Goal: Transaction & Acquisition: Purchase product/service

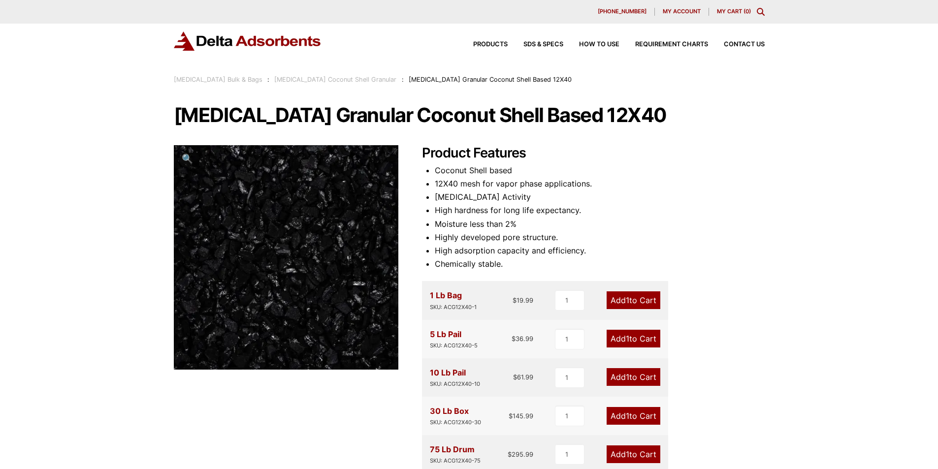
click at [365, 78] on link "[MEDICAL_DATA] Coconut Shell Granular" at bounding box center [335, 79] width 122 height 7
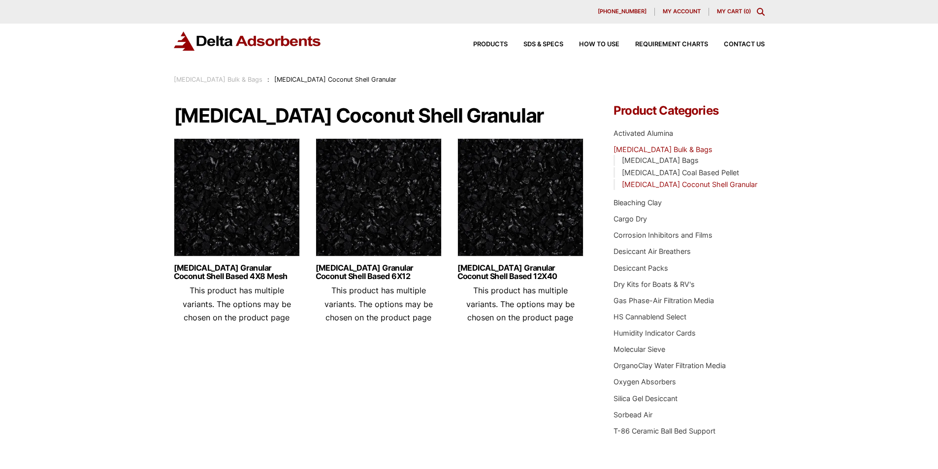
click at [74, 54] on div "Products SDS & SPECS How to Use Requirement Charts Contact Us" at bounding box center [469, 49] width 938 height 51
click at [394, 265] on link "Activated Carbon Granular Coconut Shell Based 6X12" at bounding box center [379, 272] width 126 height 17
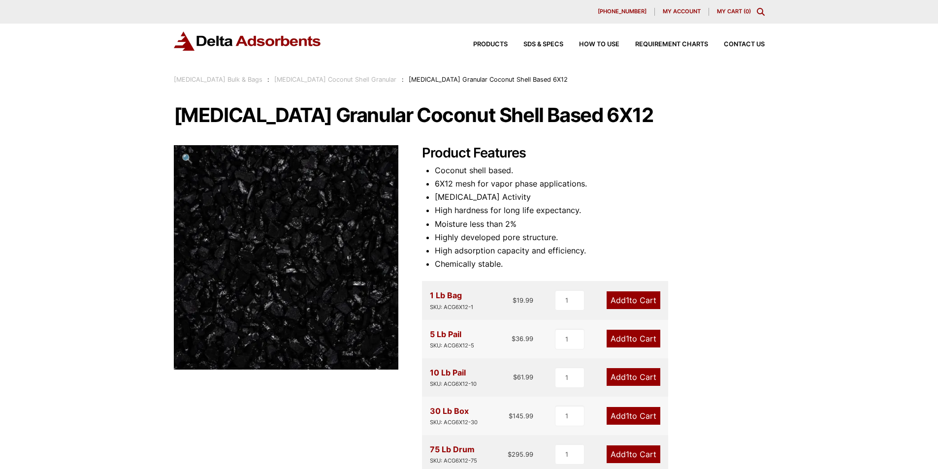
click at [434, 183] on div "Product Features Coconut shell based. 6X12 mesh for vapor phase applications. C…" at bounding box center [593, 378] width 343 height 467
click at [435, 184] on li "6X12 mesh for vapor phase applications." at bounding box center [600, 183] width 330 height 13
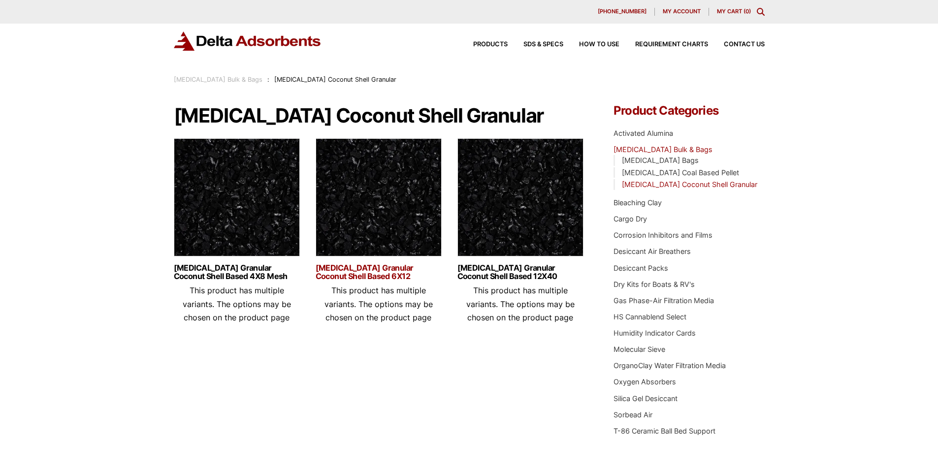
click at [372, 268] on link "Activated Carbon Granular Coconut Shell Based 6X12" at bounding box center [379, 272] width 126 height 17
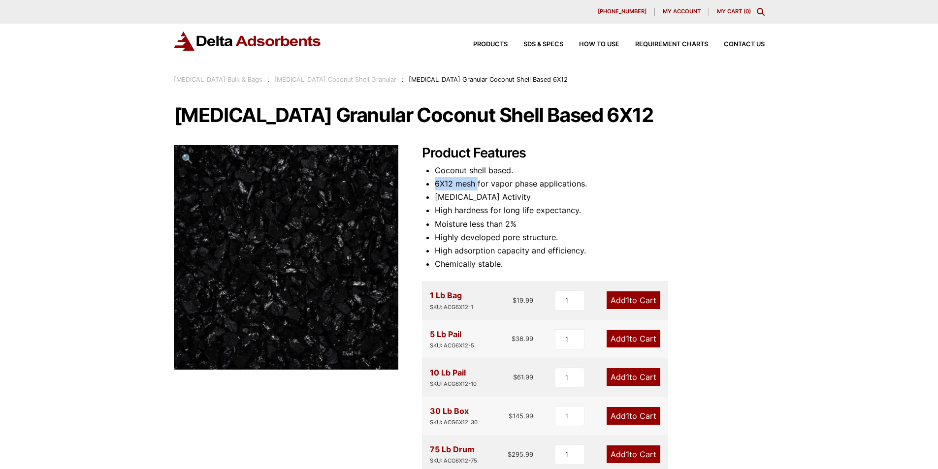
drag, startPoint x: 435, startPoint y: 184, endPoint x: 477, endPoint y: 187, distance: 42.5
click at [477, 187] on li "6X12 mesh for vapor phase applications." at bounding box center [600, 183] width 330 height 13
copy li "6X12 mesh"
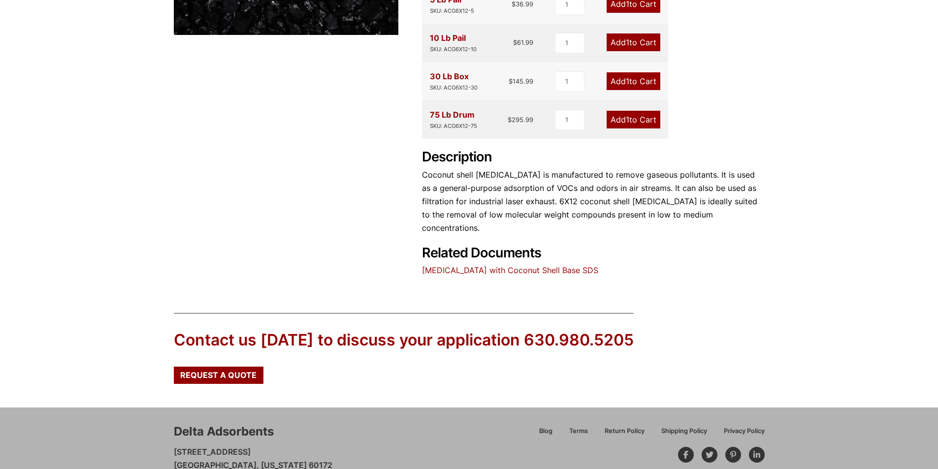
scroll to position [367, 0]
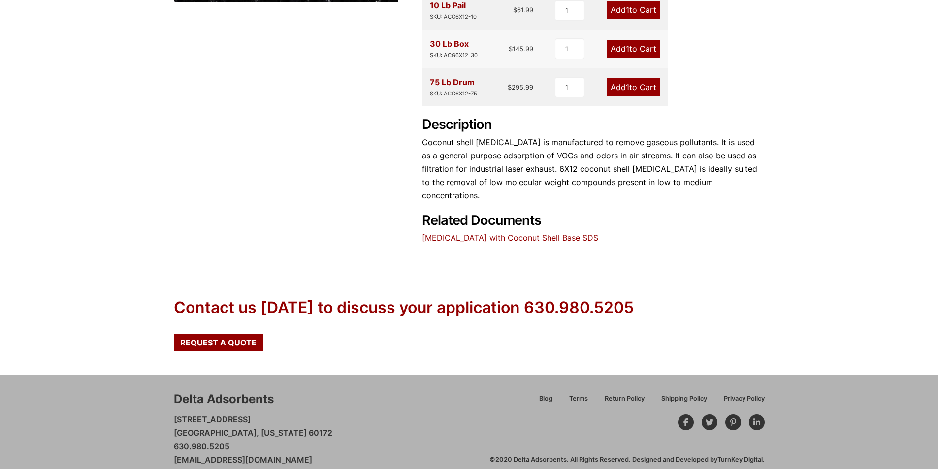
click at [589, 233] on link "Activated Carbon with Coconut Shell Base SDS" at bounding box center [510, 238] width 176 height 10
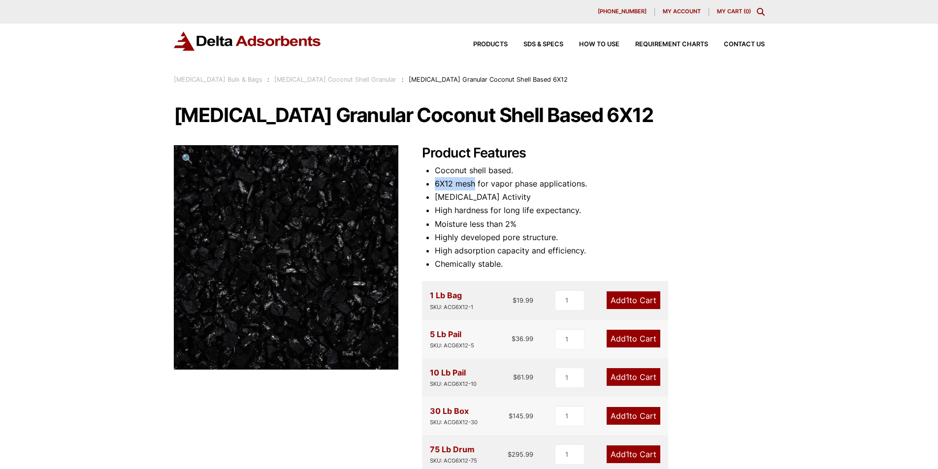
drag, startPoint x: 435, startPoint y: 182, endPoint x: 476, endPoint y: 186, distance: 41.6
click at [476, 186] on li "6X12 mesh for vapor phase applications." at bounding box center [600, 183] width 330 height 13
copy li "6X12 mesh"
click at [824, 219] on div "Our website has detected that you are using an outdated browser that will preve…" at bounding box center [469, 425] width 938 height 850
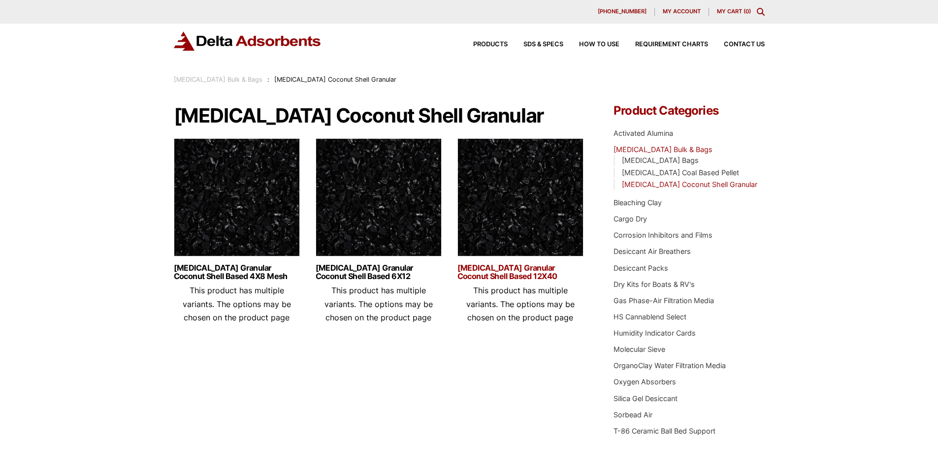
click at [529, 265] on link "[MEDICAL_DATA] Granular Coconut Shell Based 12X40" at bounding box center [521, 272] width 126 height 17
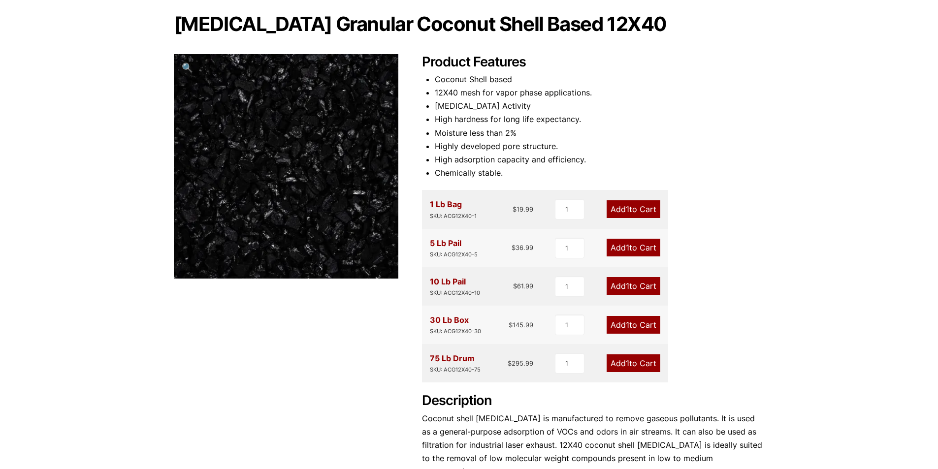
scroll to position [98, 0]
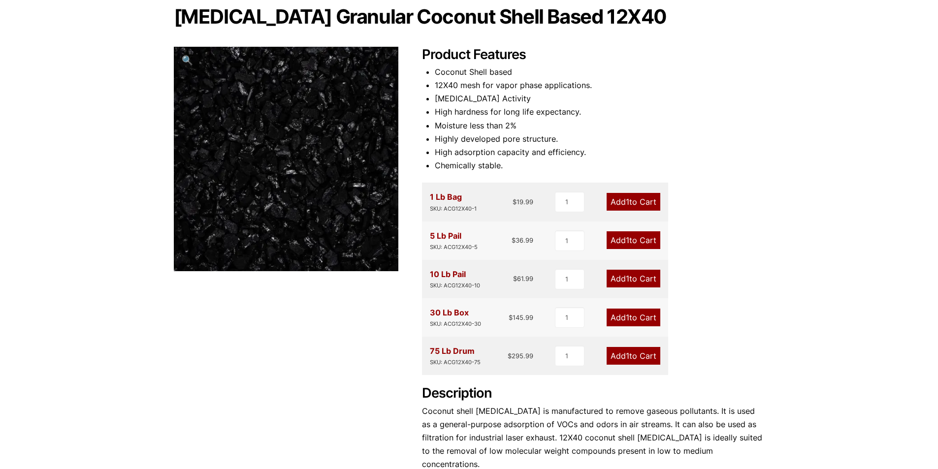
click at [720, 252] on div "Product Features Coconut Shell based 12X40 mesh for vapor phase applications. […" at bounding box center [593, 280] width 343 height 467
click at [622, 236] on link "Add 1 to Cart" at bounding box center [634, 240] width 54 height 18
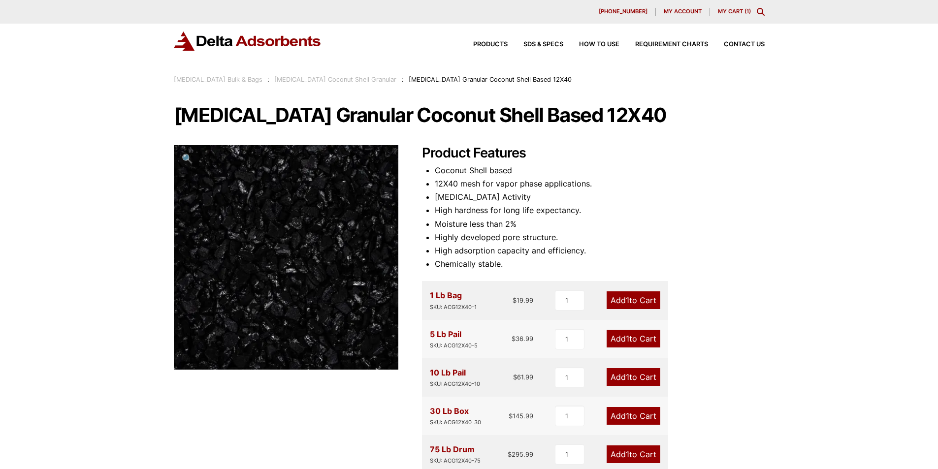
click at [383, 81] on link "Activated Carbon Coconut Shell Granular" at bounding box center [335, 79] width 122 height 7
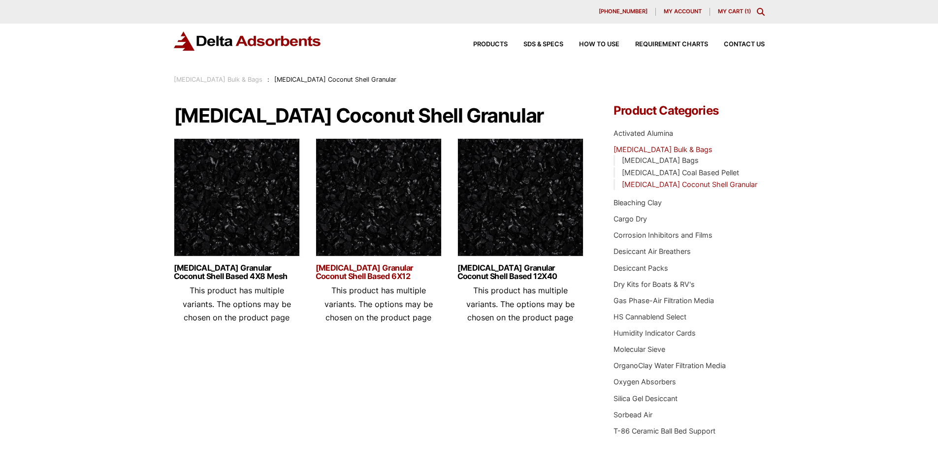
click at [388, 276] on link "[MEDICAL_DATA] Granular Coconut Shell Based 6X12" at bounding box center [379, 272] width 126 height 17
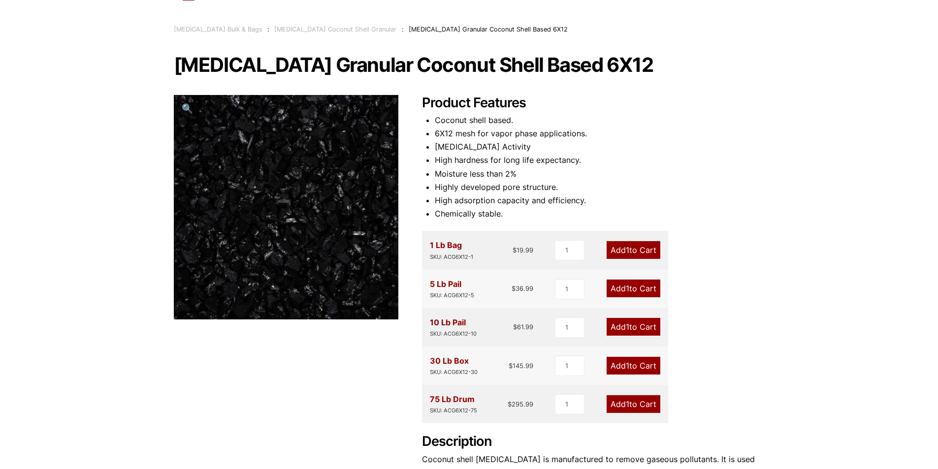
scroll to position [49, 0]
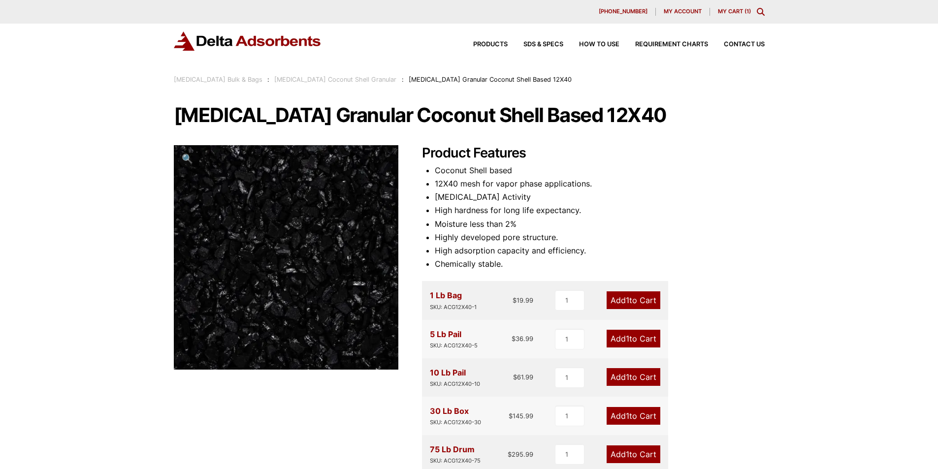
click at [300, 77] on link "[MEDICAL_DATA] Coconut Shell Granular" at bounding box center [335, 79] width 122 height 7
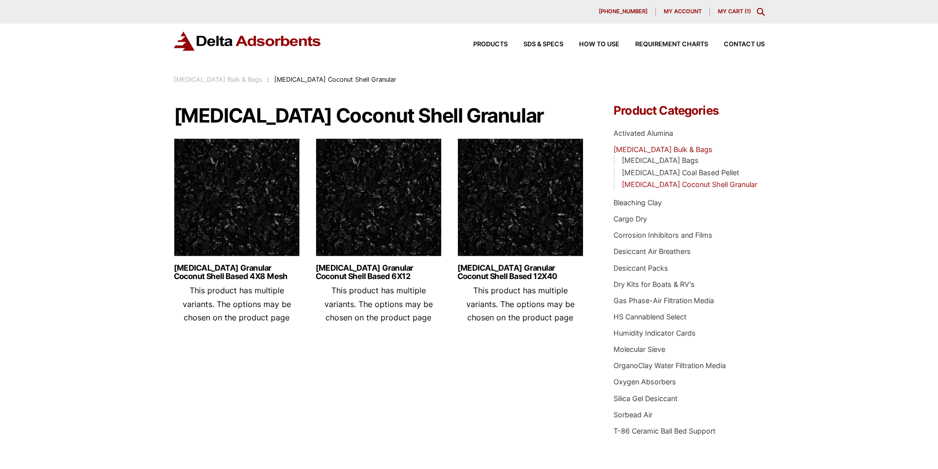
click at [230, 81] on link "[MEDICAL_DATA] Bulk & Bags" at bounding box center [218, 79] width 89 height 7
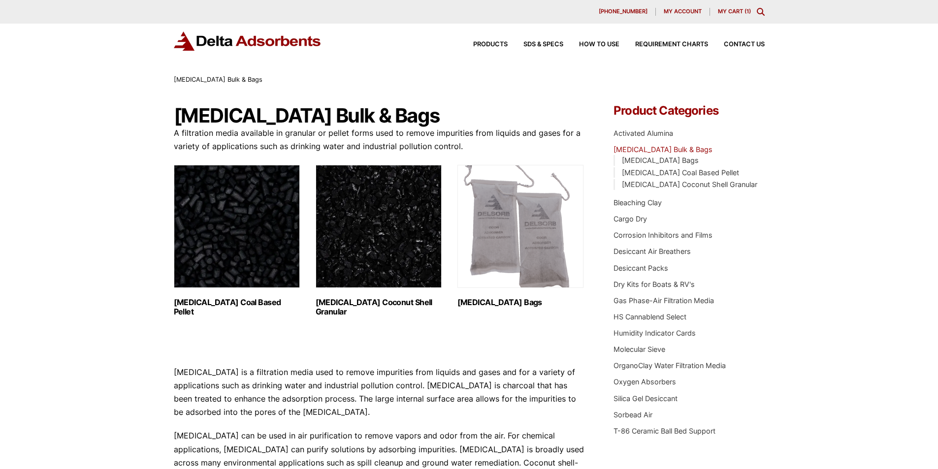
click at [249, 306] on h2 "Activated Carbon Coal Based Pellet (1)" at bounding box center [237, 307] width 126 height 19
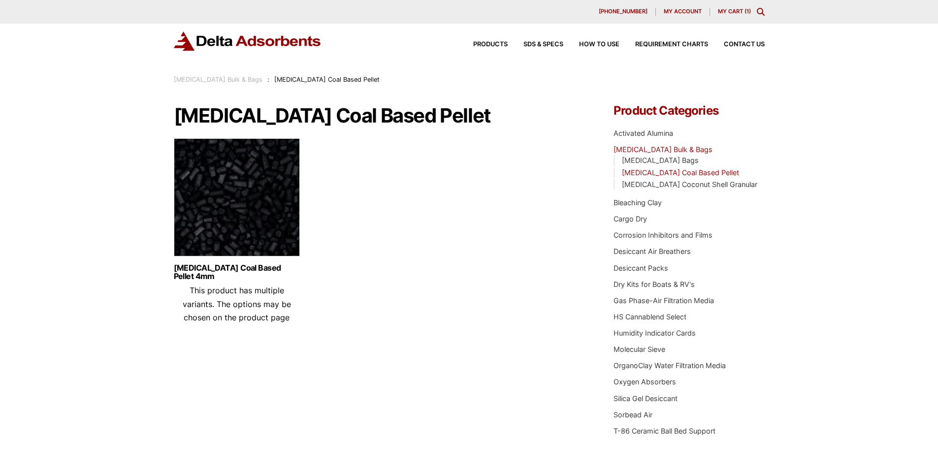
click at [260, 241] on img at bounding box center [237, 199] width 126 height 123
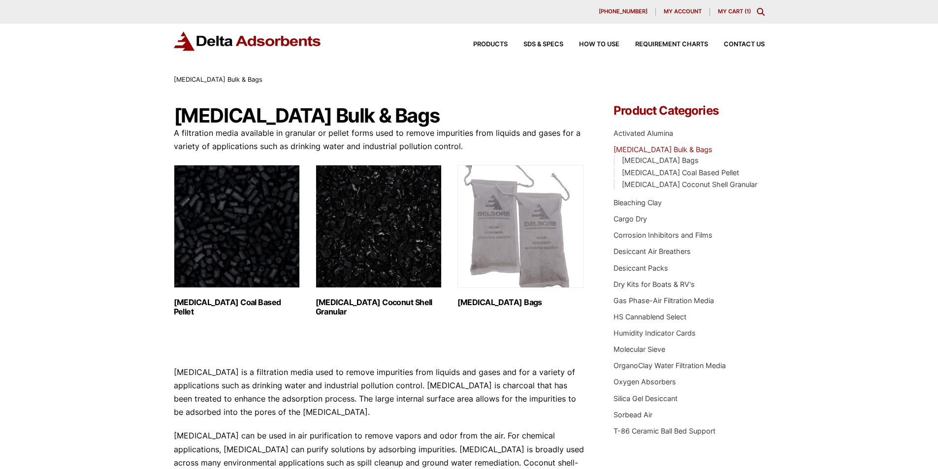
click at [420, 251] on img "Visit product category Activated Carbon Coconut Shell Granular" at bounding box center [379, 226] width 126 height 123
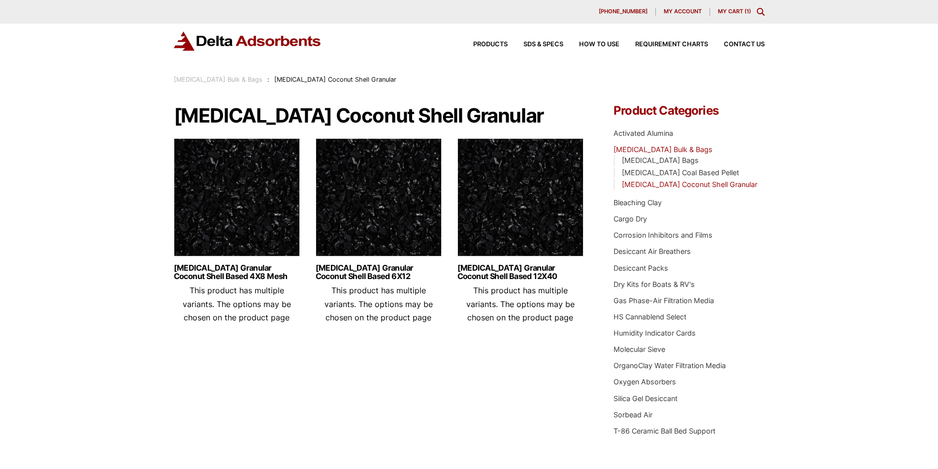
click at [420, 251] on img at bounding box center [379, 199] width 126 height 123
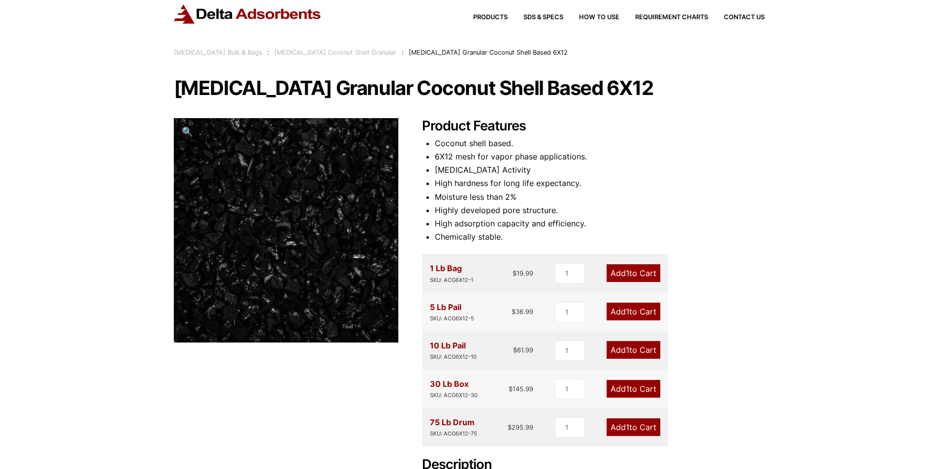
scroll to position [49, 0]
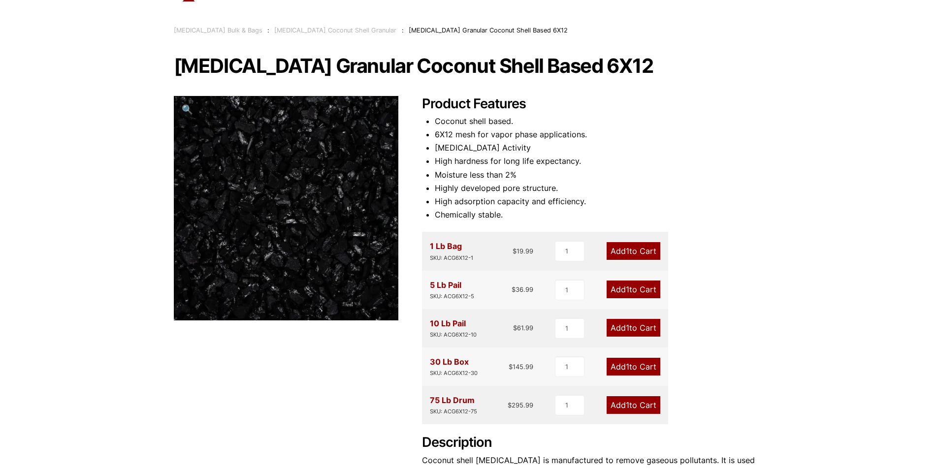
click at [469, 325] on div "10 Lb Pail SKU: ACG6X12-10" at bounding box center [453, 328] width 47 height 23
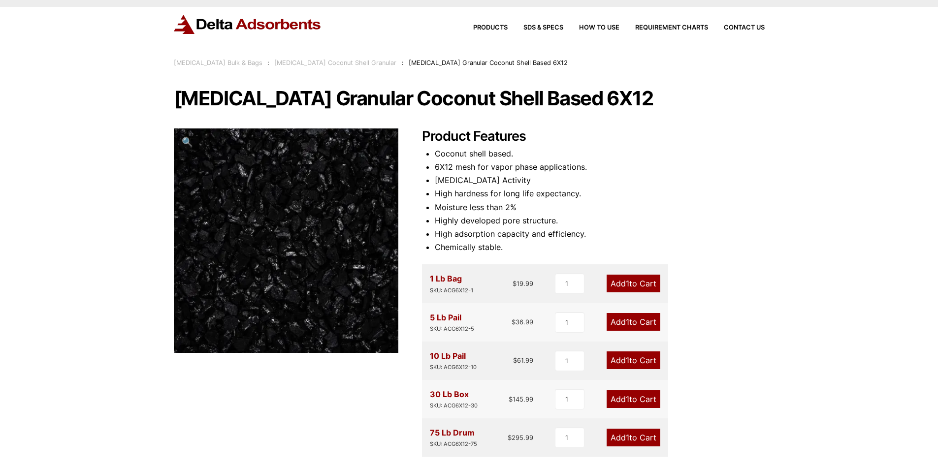
scroll to position [0, 0]
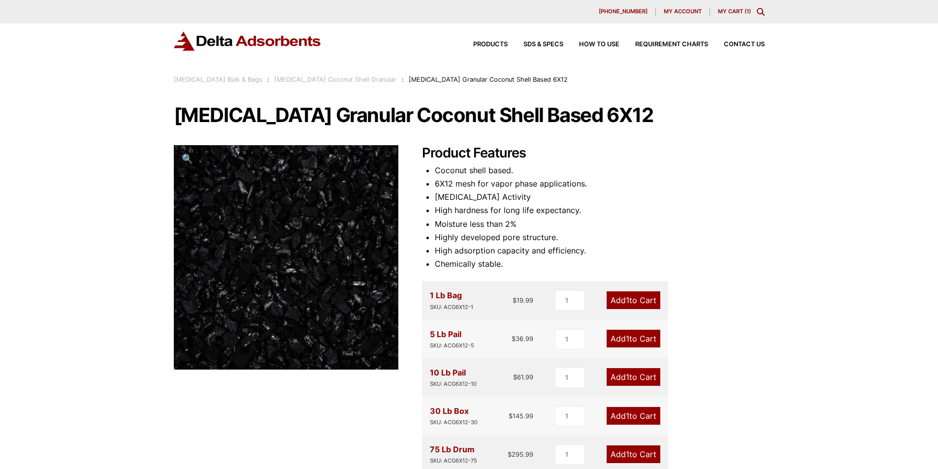
click at [496, 369] on div "10 Lb Pail SKU: ACG6X12-10 $ 61.99" at bounding box center [482, 377] width 104 height 23
drag, startPoint x: 484, startPoint y: 385, endPoint x: 443, endPoint y: 387, distance: 40.9
click at [443, 387] on div "10 Lb Pail SKU: ACG6X12-10 $ 61.99" at bounding box center [482, 377] width 104 height 23
copy div "ACG6X12-10"
drag, startPoint x: 437, startPoint y: 185, endPoint x: 585, endPoint y: 178, distance: 147.9
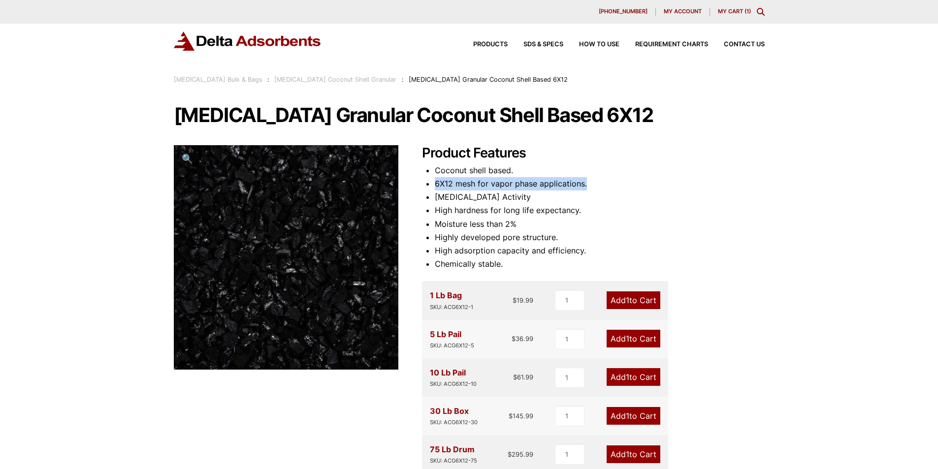
click at [585, 178] on li "6X12 mesh for vapor phase applications." at bounding box center [600, 183] width 330 height 13
copy li "6X12 mesh for vapor phase applications."
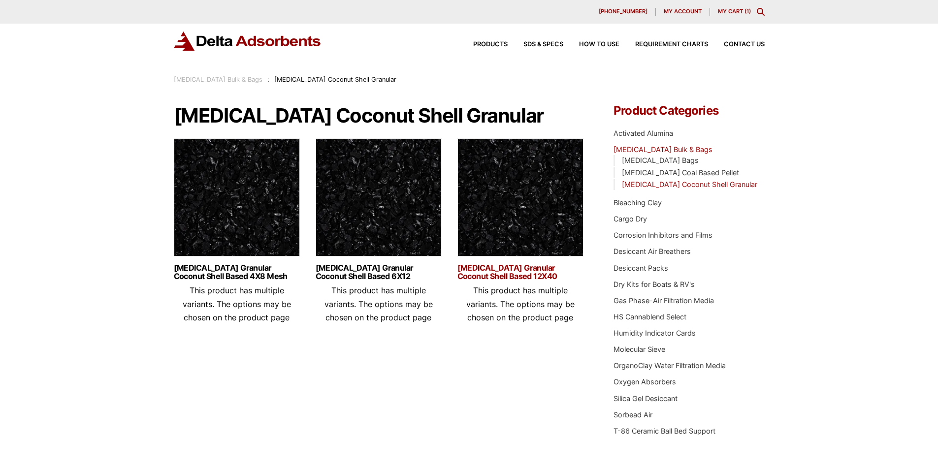
click at [517, 279] on link "[MEDICAL_DATA] Granular Coconut Shell Based 12X40" at bounding box center [521, 272] width 126 height 17
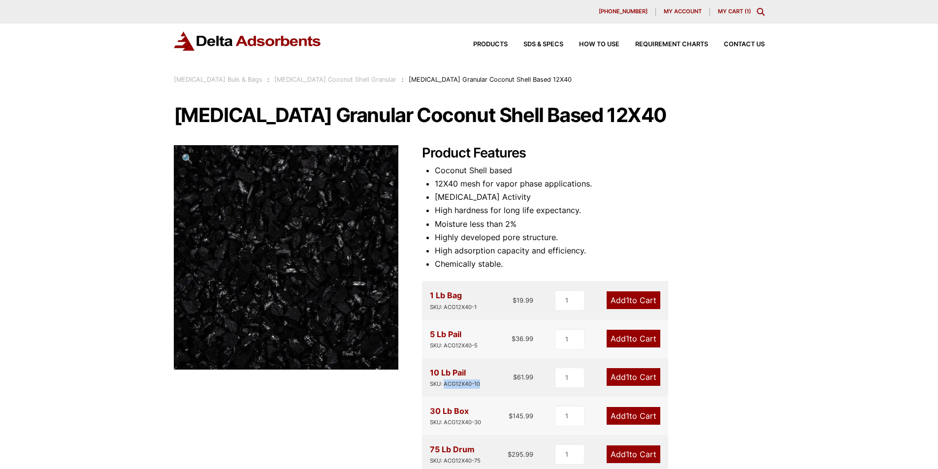
drag, startPoint x: 443, startPoint y: 385, endPoint x: 484, endPoint y: 387, distance: 40.9
click at [484, 387] on div "10 Lb Pail SKU: ACG12X40-10 $ 61.99" at bounding box center [482, 377] width 104 height 23
copy div "ACG12X40-10"
drag, startPoint x: 435, startPoint y: 183, endPoint x: 542, endPoint y: 181, distance: 106.9
click at [542, 181] on li "12X40 mesh for vapor phase applications." at bounding box center [600, 183] width 330 height 13
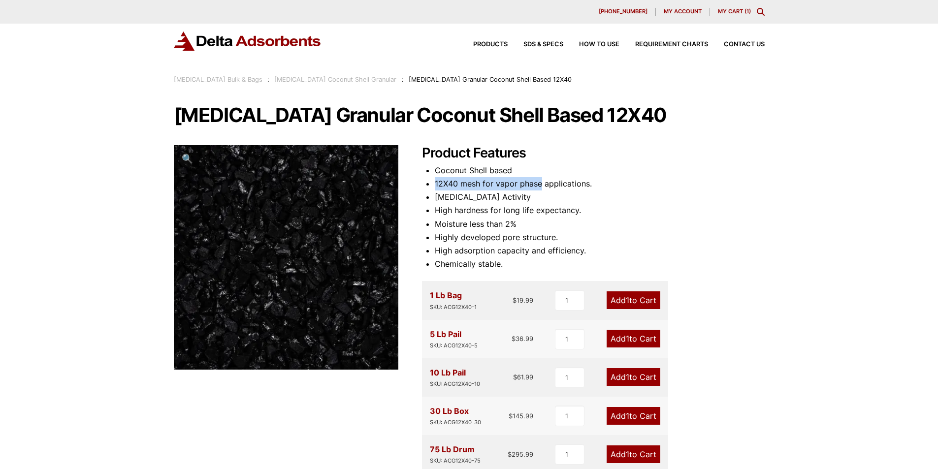
copy li "12X40 mesh for vapor phase"
click at [625, 237] on li "Highly developed pore structure." at bounding box center [600, 237] width 330 height 13
click at [376, 80] on link "[MEDICAL_DATA] Coconut Shell Granular" at bounding box center [335, 79] width 122 height 7
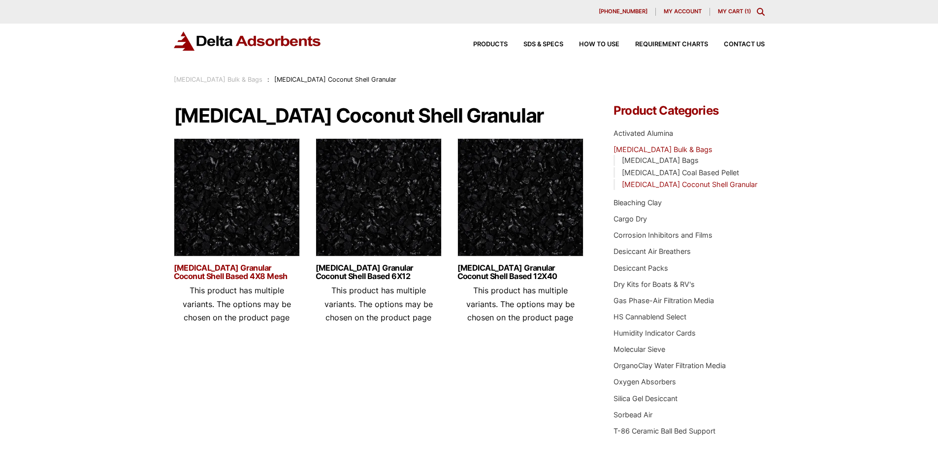
click at [252, 279] on link "Activated Carbon Granular Coconut Shell Based 4X8 Mesh" at bounding box center [237, 272] width 126 height 17
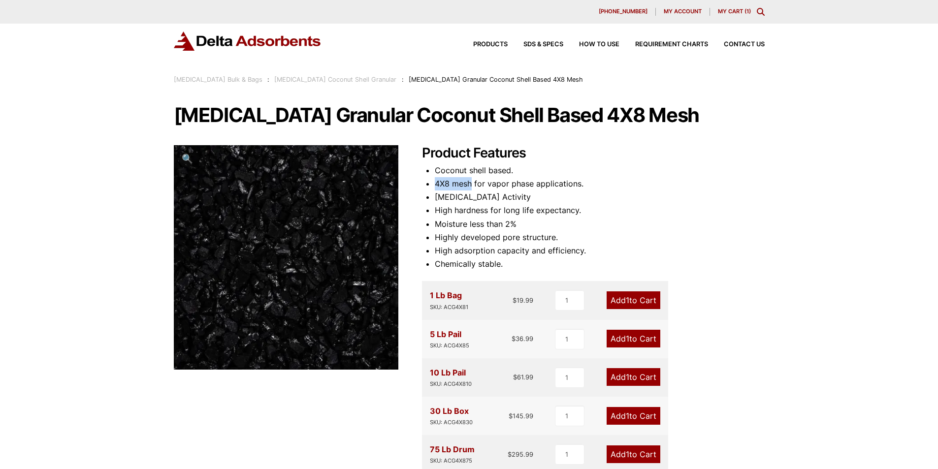
drag, startPoint x: 434, startPoint y: 183, endPoint x: 472, endPoint y: 184, distance: 38.4
click at [472, 184] on div "Product Features Coconut shell based. 4X8 mesh for vapor phase applications. Ca…" at bounding box center [593, 385] width 343 height 481
click at [605, 177] on li "Coconut shell based." at bounding box center [600, 170] width 330 height 13
click at [95, 149] on div "Our website has detected that you are using an outdated browser that will preve…" at bounding box center [469, 431] width 938 height 863
click at [486, 43] on span "Products" at bounding box center [490, 44] width 34 height 6
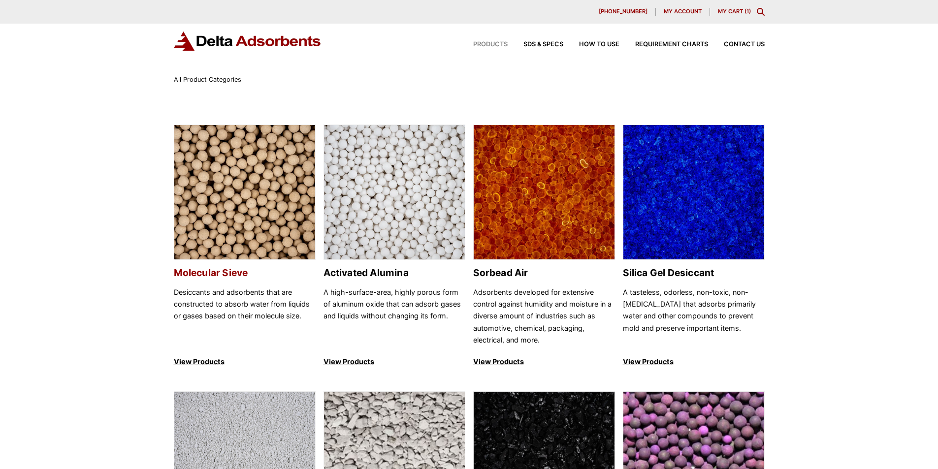
click at [242, 251] on img at bounding box center [244, 192] width 141 height 135
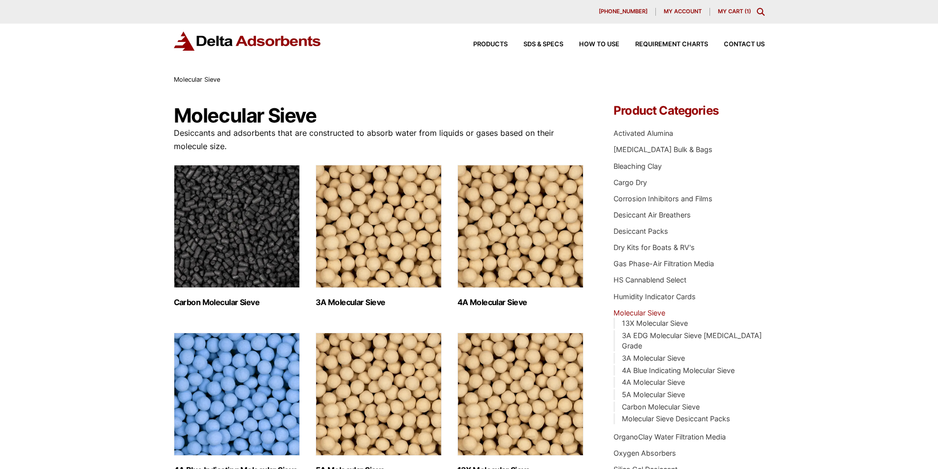
click at [396, 255] on img "Visit product category 3A Molecular Sieve" at bounding box center [379, 226] width 126 height 123
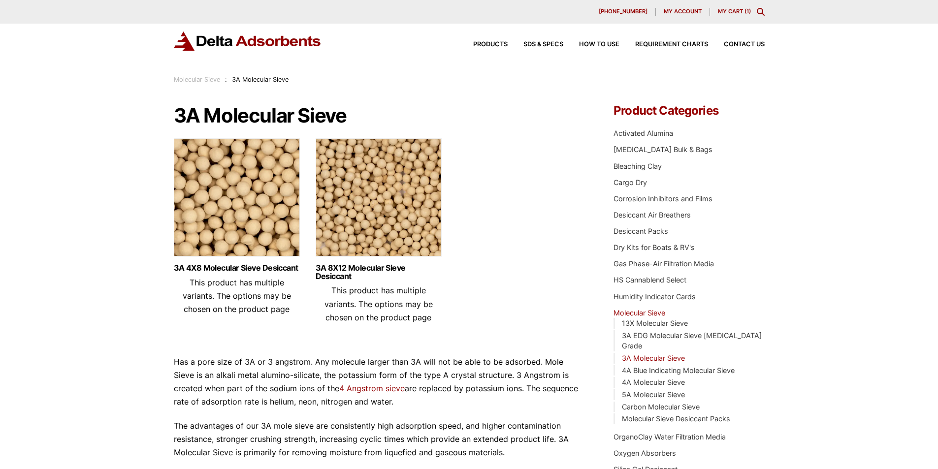
click at [364, 227] on img at bounding box center [379, 199] width 126 height 123
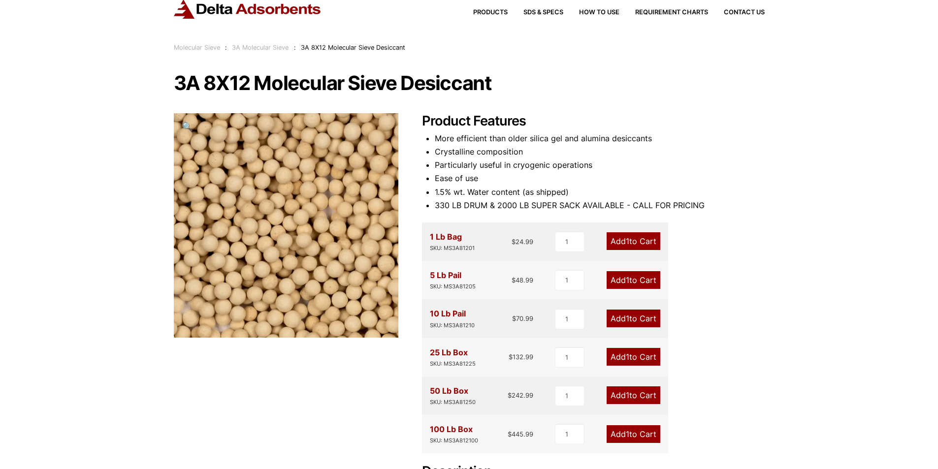
scroll to position [49, 0]
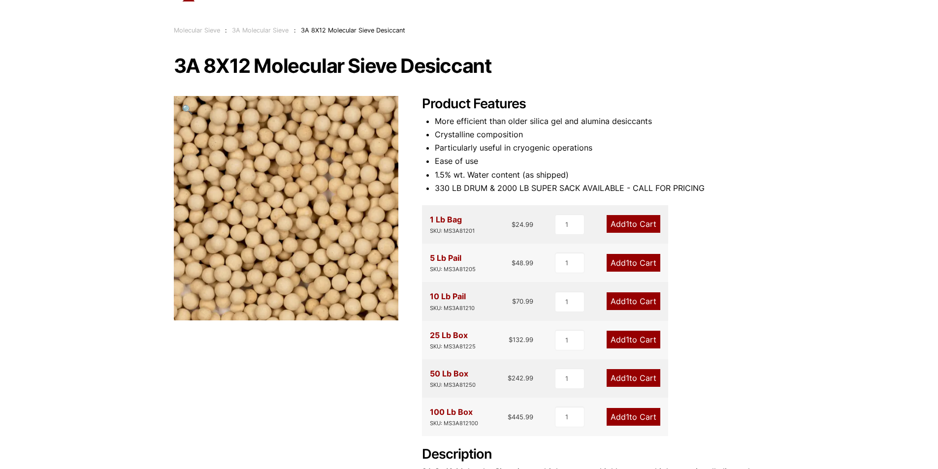
click at [645, 340] on link "Add 1 to Cart" at bounding box center [634, 340] width 54 height 18
drag, startPoint x: 476, startPoint y: 349, endPoint x: 443, endPoint y: 348, distance: 33.0
click at [443, 348] on div "25 Lb Box SKU: MS3A81225 $ 132.99" at bounding box center [482, 340] width 104 height 23
copy div "MS3A81225"
click at [487, 346] on div "25 Lb Box SKU: MS3A81225 $ 132.99" at bounding box center [482, 340] width 104 height 23
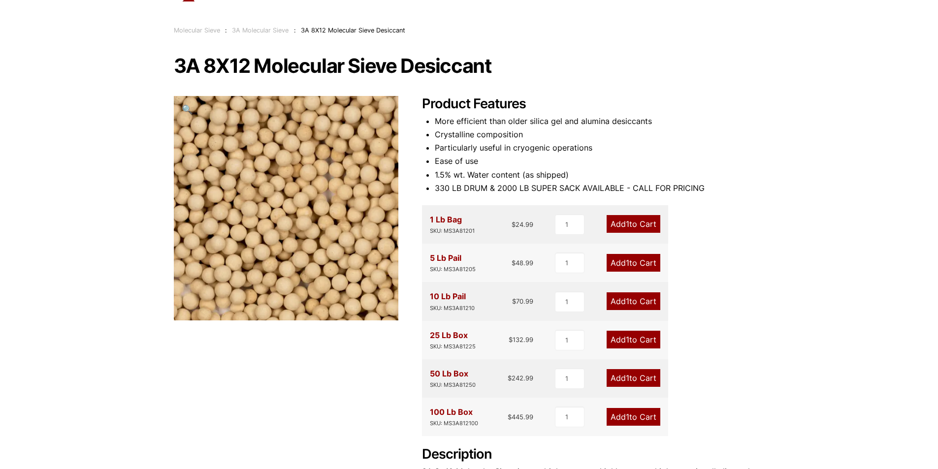
drag, startPoint x: 454, startPoint y: 336, endPoint x: 434, endPoint y: 336, distance: 19.7
click at [434, 336] on div "25 Lb Box SKU: MS3A81225" at bounding box center [453, 340] width 46 height 23
click at [482, 335] on div "25 Lb Box SKU: MS3A81225 $ 132.99" at bounding box center [482, 340] width 104 height 23
drag, startPoint x: 467, startPoint y: 336, endPoint x: 431, endPoint y: 336, distance: 35.5
click at [431, 336] on div "25 Lb Box SKU: MS3A81225" at bounding box center [453, 340] width 46 height 23
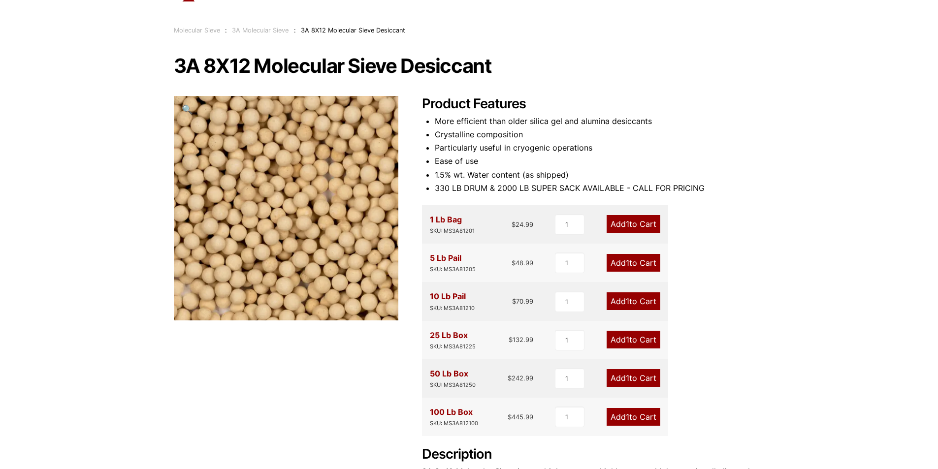
copy div "25 Lb Box"
click at [630, 85] on div "3A 8X12 Molecular Sieve Desiccant 🔍 Product Features More efficient than older …" at bounding box center [469, 329] width 591 height 546
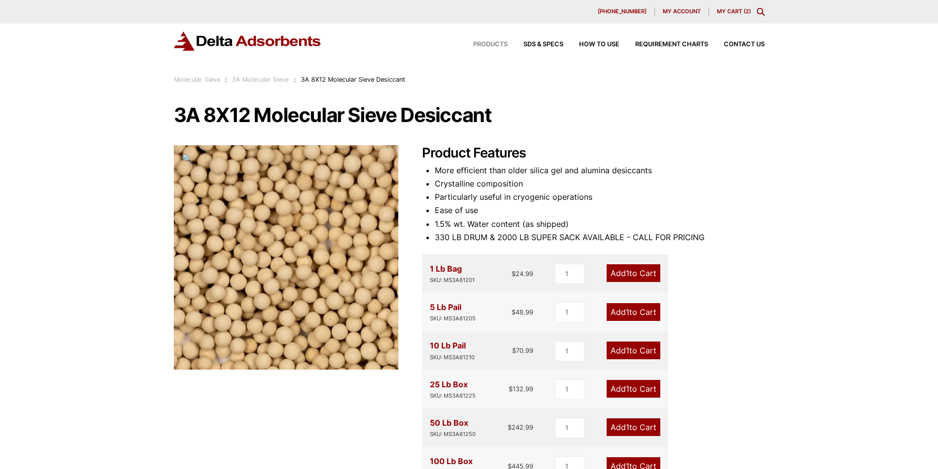
click at [491, 45] on span "Products" at bounding box center [490, 44] width 34 height 6
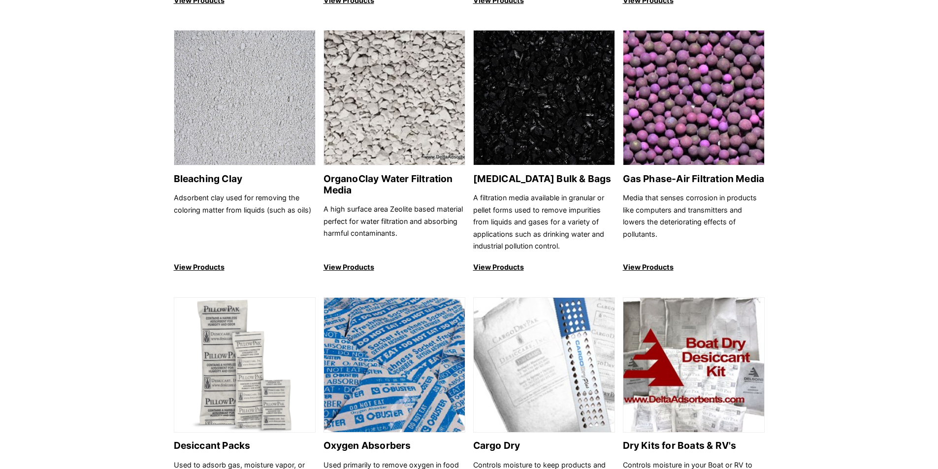
scroll to position [394, 0]
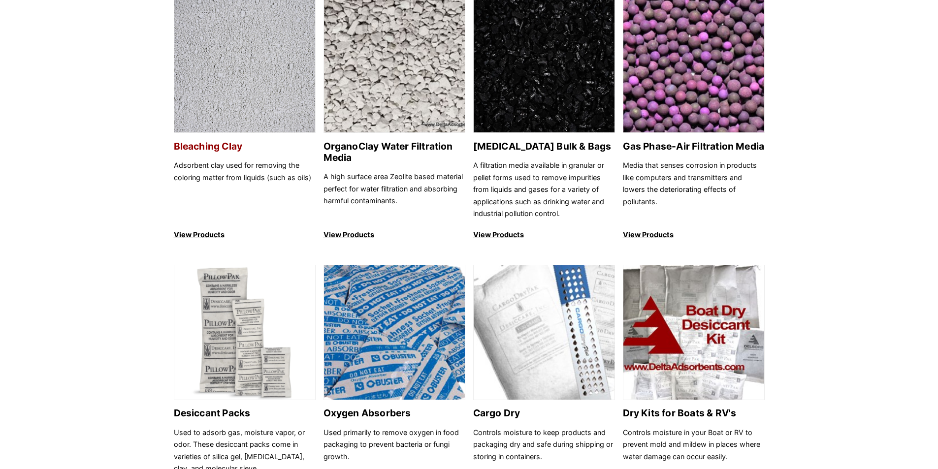
click at [263, 168] on p "Adsorbent clay used for removing the coloring matter from liquids (such as oils)" at bounding box center [245, 190] width 142 height 60
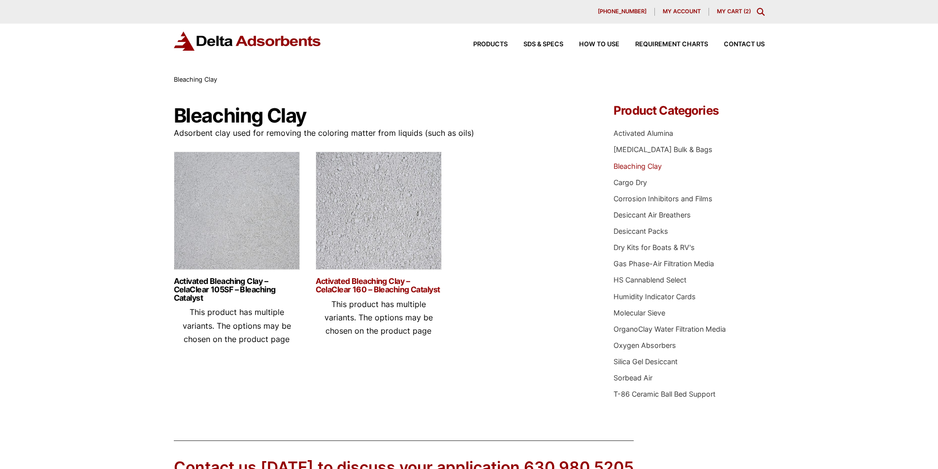
click at [364, 289] on link "Activated Bleaching Clay – CelaClear 160 – Bleaching Catalyst" at bounding box center [379, 285] width 126 height 17
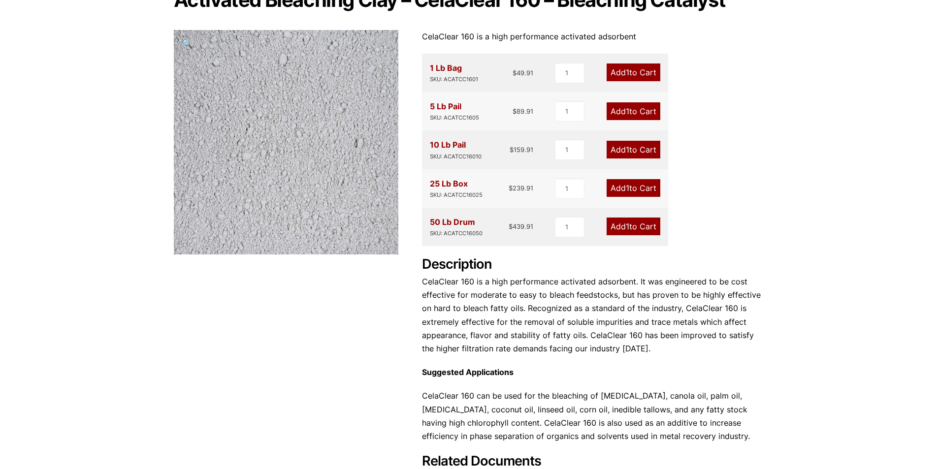
scroll to position [98, 0]
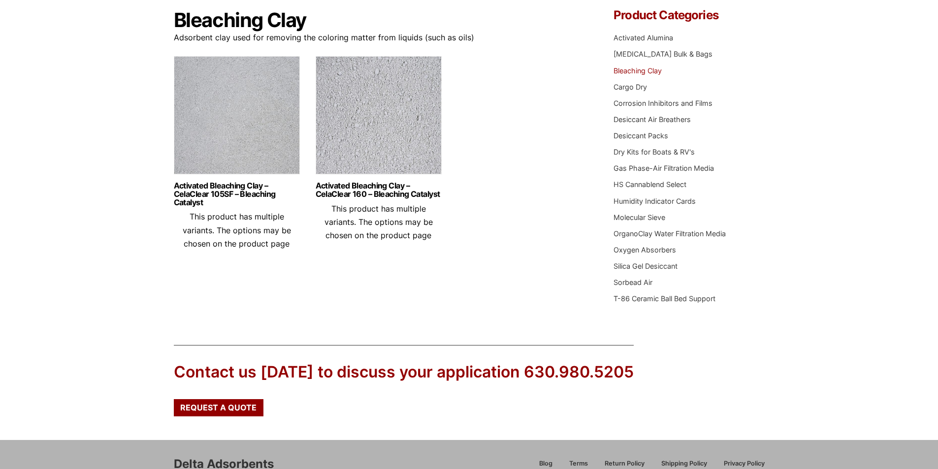
scroll to position [98, 0]
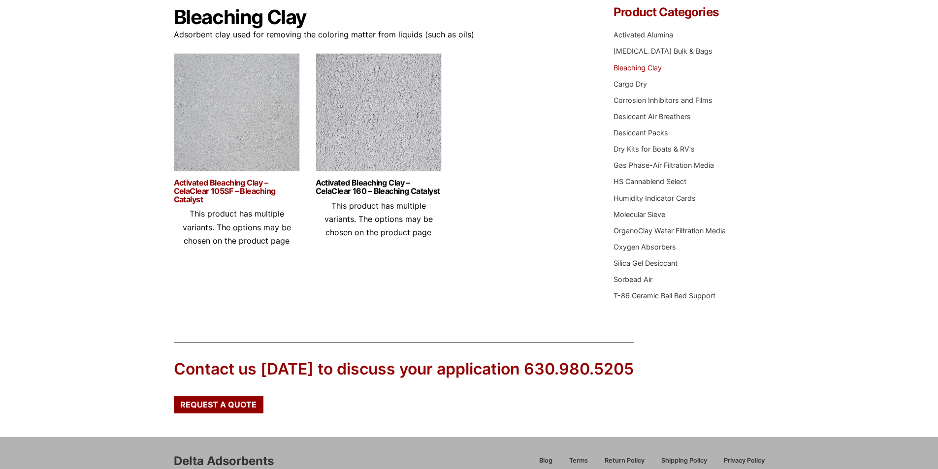
click at [234, 191] on link "Activated Bleaching Clay – CelaClear 105SF – Bleaching Catalyst" at bounding box center [237, 191] width 126 height 25
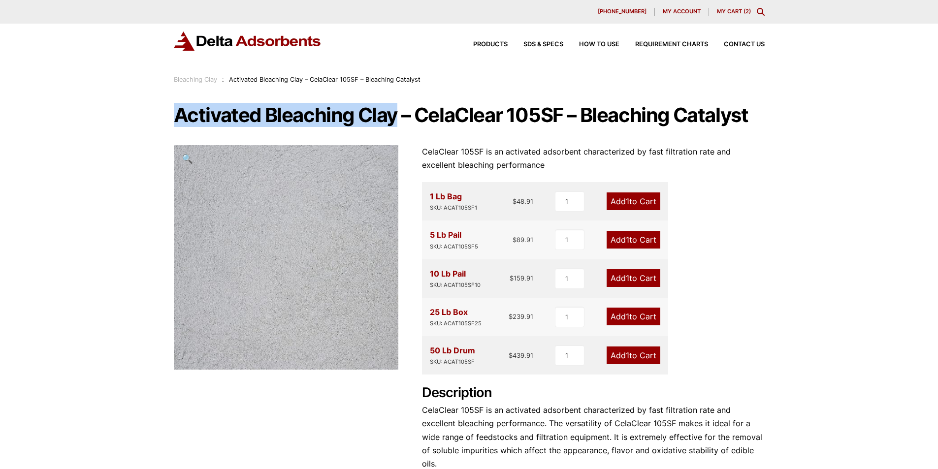
drag, startPoint x: 178, startPoint y: 116, endPoint x: 396, endPoint y: 113, distance: 218.2
click at [396, 113] on h1 "Activated Bleaching Clay – CelaClear 105SF – Bleaching Catalyst" at bounding box center [469, 115] width 591 height 21
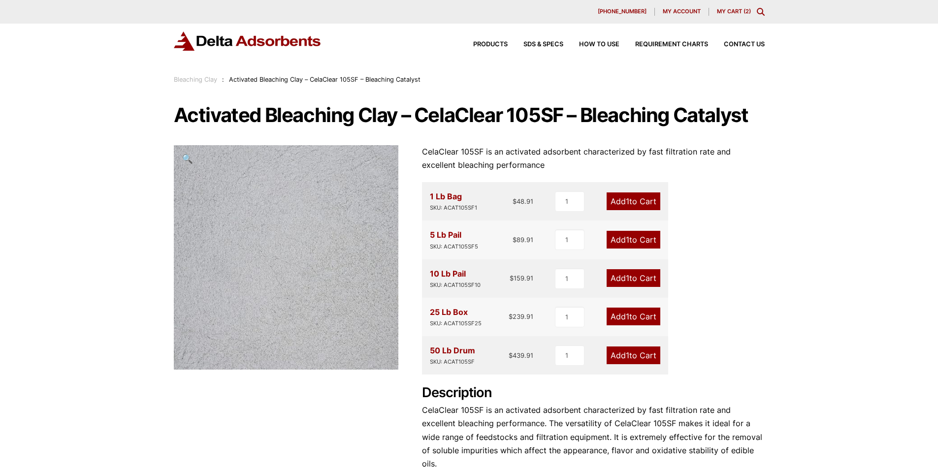
click at [764, 262] on div "CelaClear 105SF is an activated adsorbent characterized by fast filtration rate…" at bounding box center [593, 379] width 343 height 469
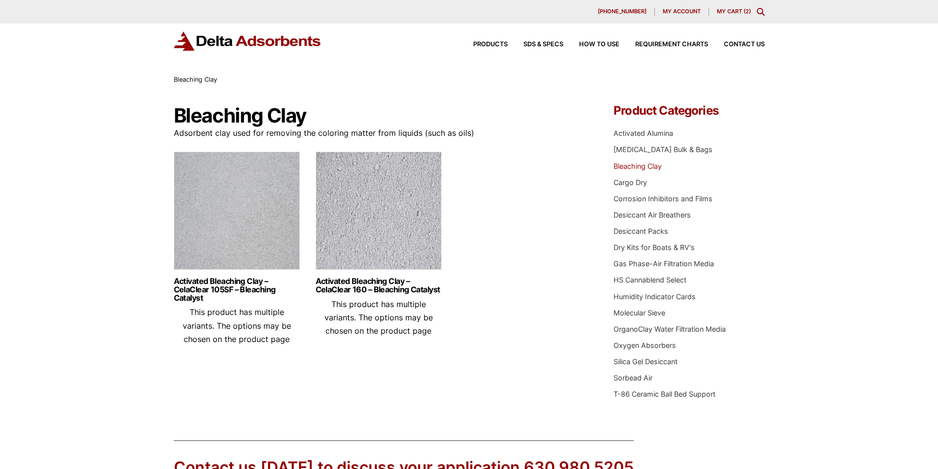
click at [478, 41] on div "Products SDS & SPECS How to Use Requirement Charts Contact Us" at bounding box center [611, 44] width 315 height 14
click at [488, 49] on div "Products SDS & SPECS How to Use Requirement Charts Contact Us" at bounding box center [611, 44] width 315 height 14
click at [489, 45] on span "Products" at bounding box center [490, 44] width 34 height 6
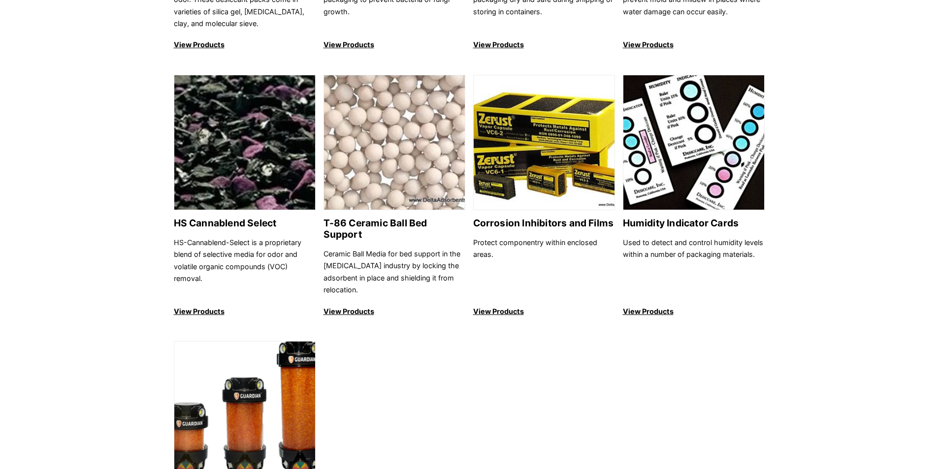
scroll to position [837, 0]
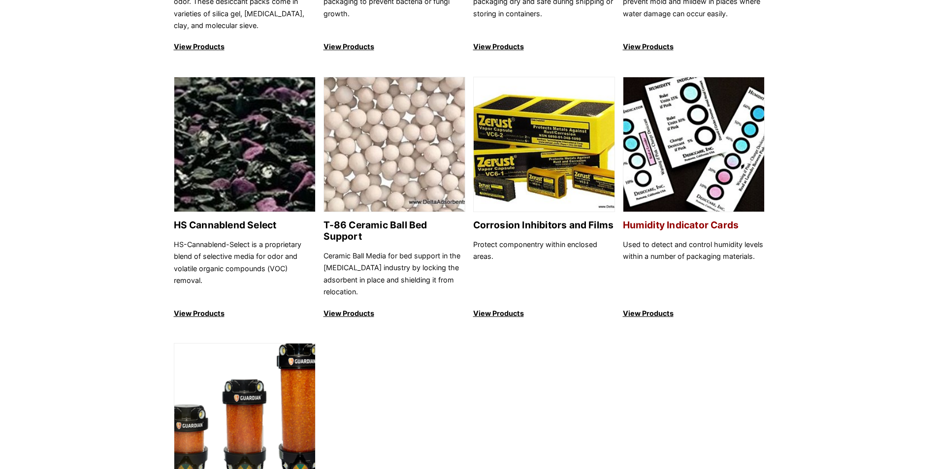
click at [723, 224] on h2 "Humidity Indicator Cards" at bounding box center [694, 225] width 142 height 11
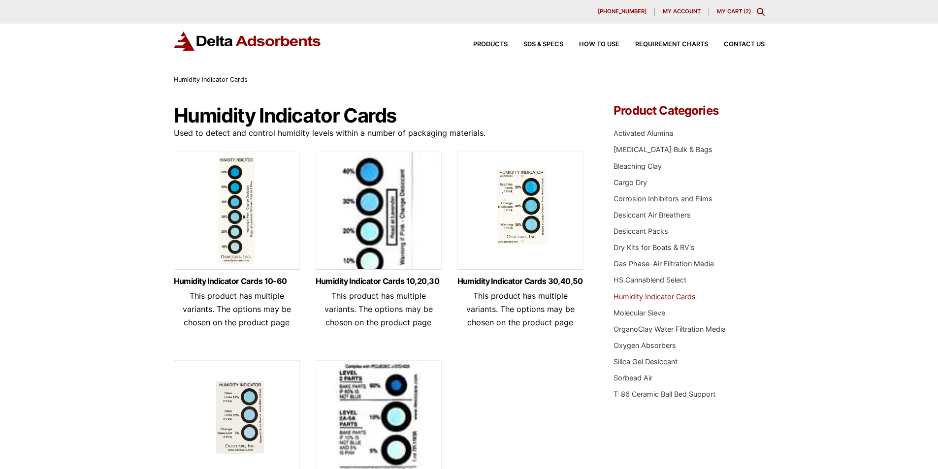
click at [241, 276] on div "Humidity Indicator Cards 10-60 This product has multiple variants. The options …" at bounding box center [237, 303] width 126 height 67
click at [373, 276] on div "Humidity Indicator Cards 10,20,30 This product has multiple variants. The optio…" at bounding box center [379, 303] width 126 height 67
click at [374, 278] on link "Humidity Indicator Cards 10,20,30" at bounding box center [379, 281] width 126 height 8
click at [500, 43] on span "Products" at bounding box center [490, 44] width 34 height 6
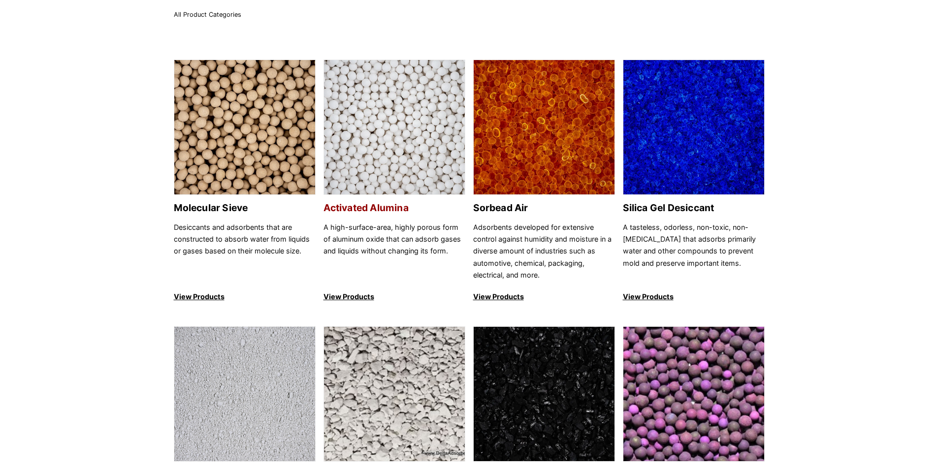
scroll to position [148, 0]
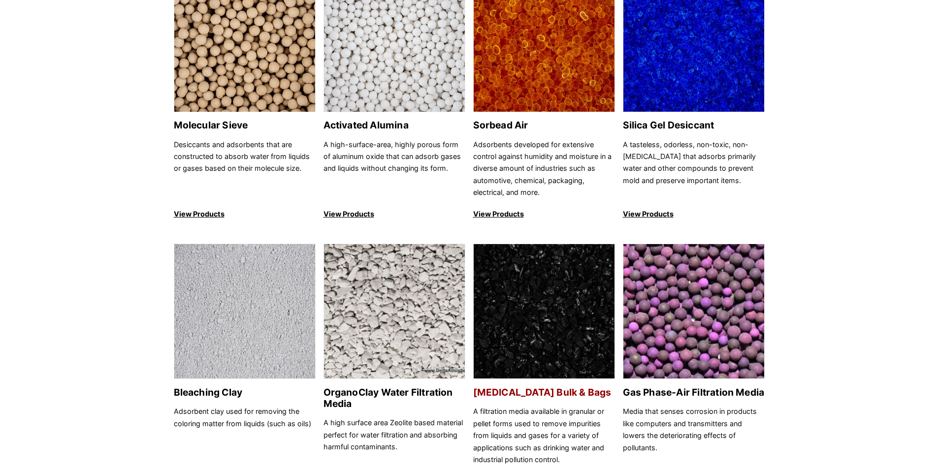
click at [505, 321] on img at bounding box center [544, 311] width 141 height 135
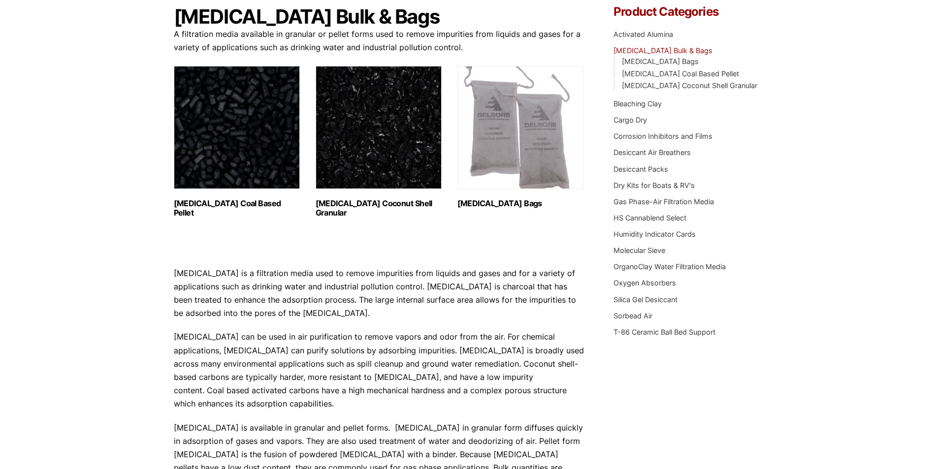
scroll to position [98, 0]
click at [374, 202] on h2 "[MEDICAL_DATA] Coconut Shell Granular (3)" at bounding box center [379, 208] width 126 height 19
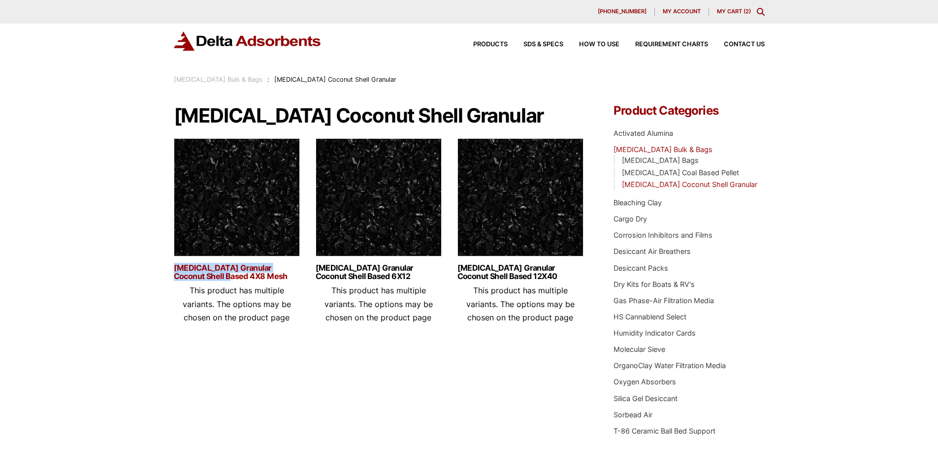
drag, startPoint x: 168, startPoint y: 267, endPoint x: 225, endPoint y: 275, distance: 56.8
click at [225, 275] on div "Our website has detected that you are using an outdated browser that will preve…" at bounding box center [469, 340] width 938 height 680
click at [542, 39] on div "Products SDS & SPECS How to Use Requirement Charts Contact Us" at bounding box center [611, 44] width 315 height 14
click at [539, 46] on span "SDS & SPECS" at bounding box center [544, 44] width 40 height 6
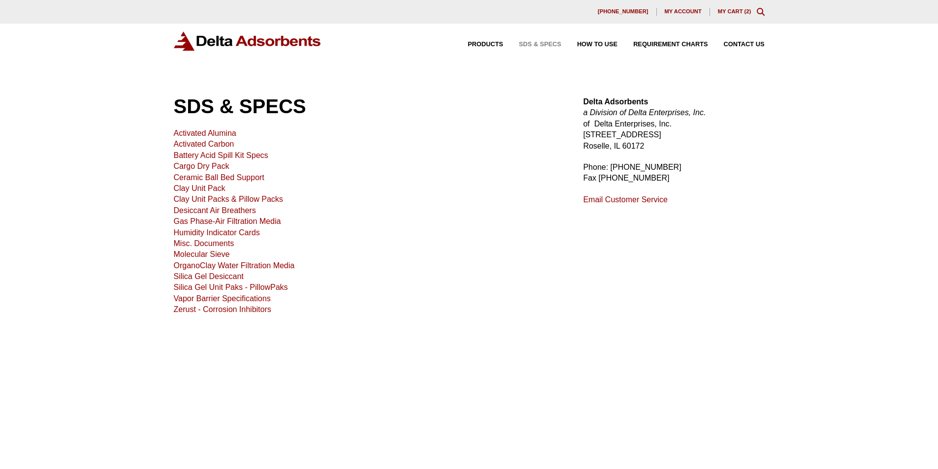
click at [217, 145] on link "Activated Carbon" at bounding box center [204, 144] width 61 height 8
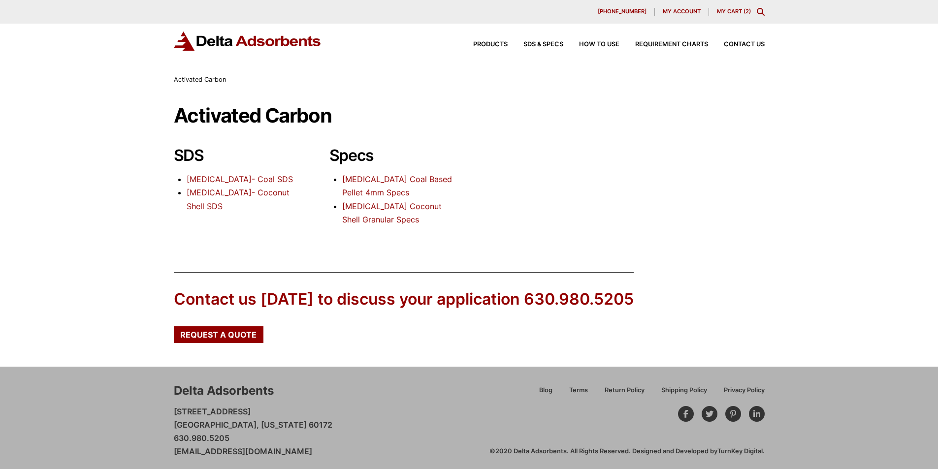
click at [272, 193] on link "[MEDICAL_DATA]- Coconut Shell SDS" at bounding box center [238, 199] width 103 height 23
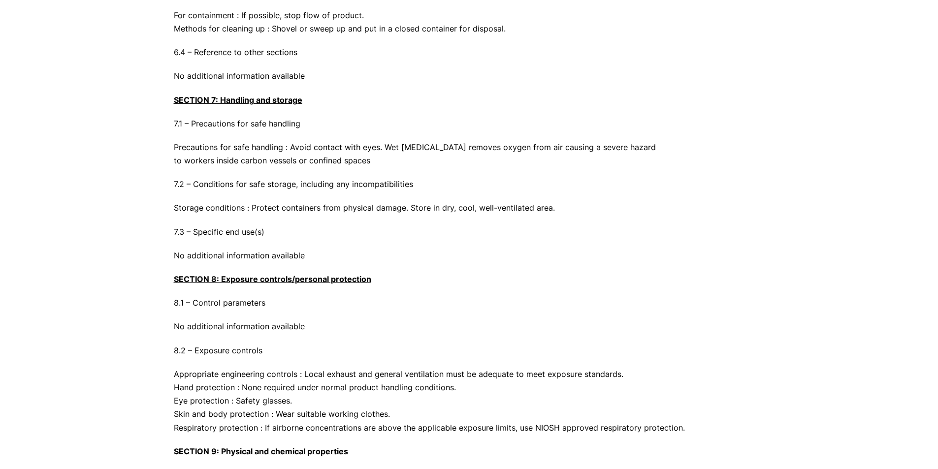
scroll to position [1596, 0]
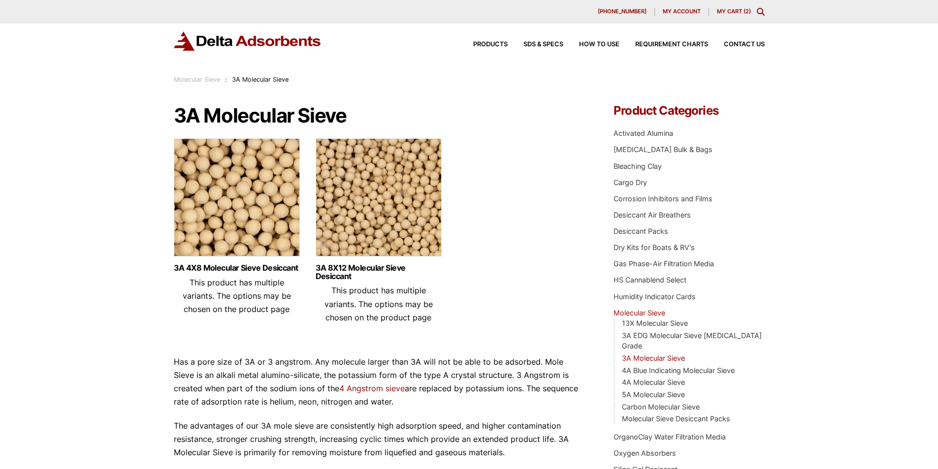
click at [346, 203] on img at bounding box center [379, 199] width 126 height 123
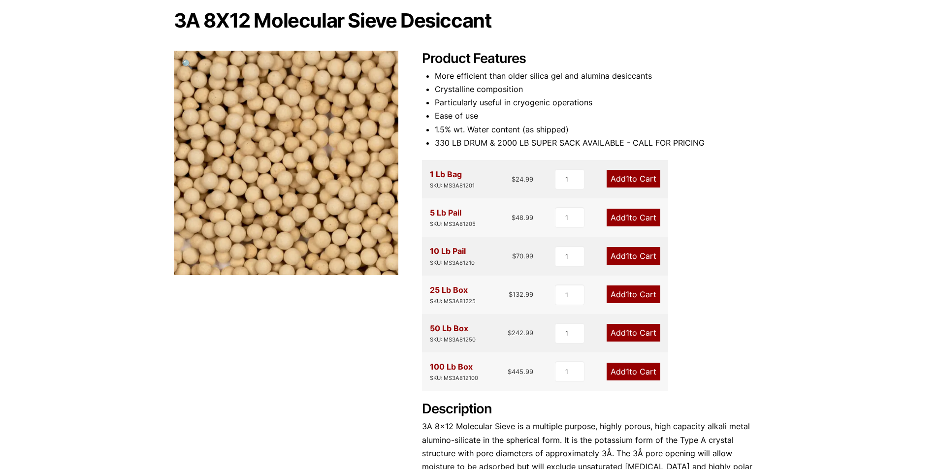
scroll to position [98, 0]
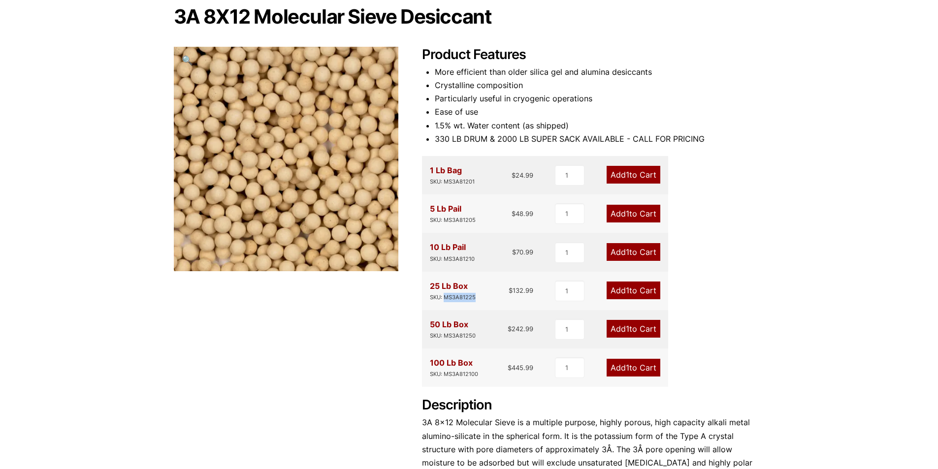
drag, startPoint x: 479, startPoint y: 298, endPoint x: 445, endPoint y: 299, distance: 34.0
click at [445, 299] on div "25 Lb Box SKU: MS3A81225 $ 132.99" at bounding box center [482, 291] width 104 height 23
copy div "MS3A81225"
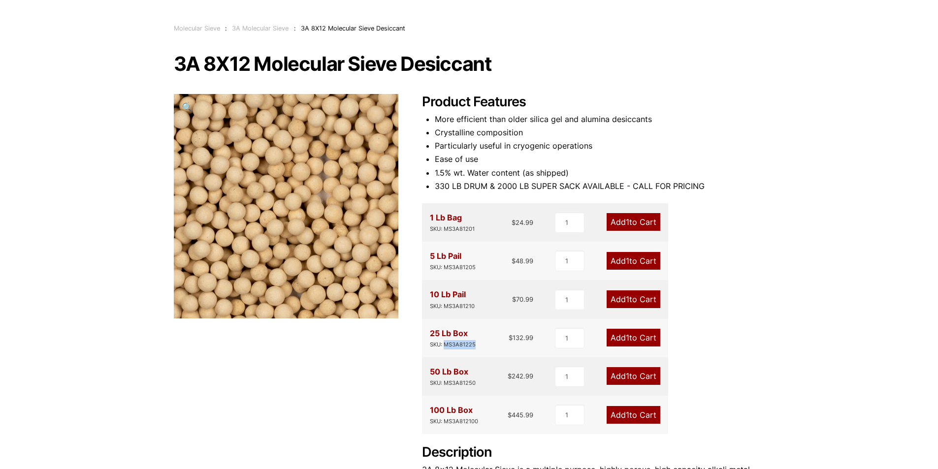
scroll to position [0, 0]
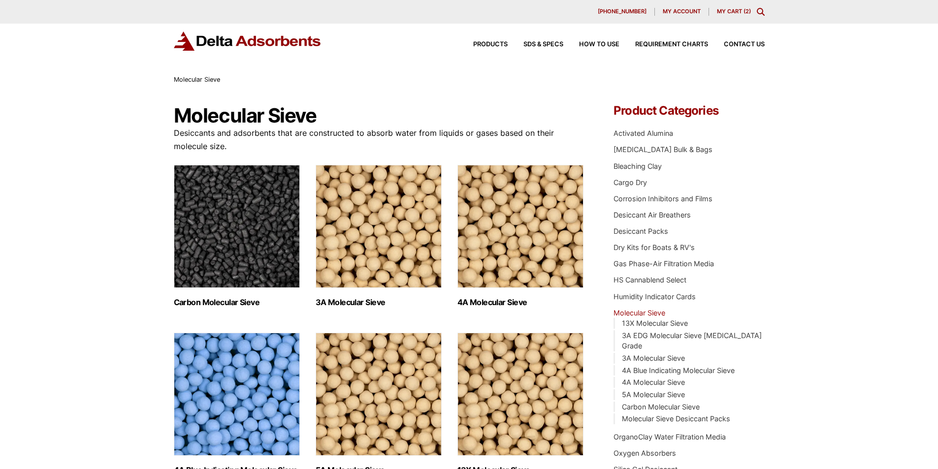
click at [213, 229] on img "Visit product category Carbon Molecular Sieve" at bounding box center [237, 226] width 126 height 123
click at [285, 228] on img "Visit product category Carbon Molecular Sieve" at bounding box center [237, 226] width 126 height 123
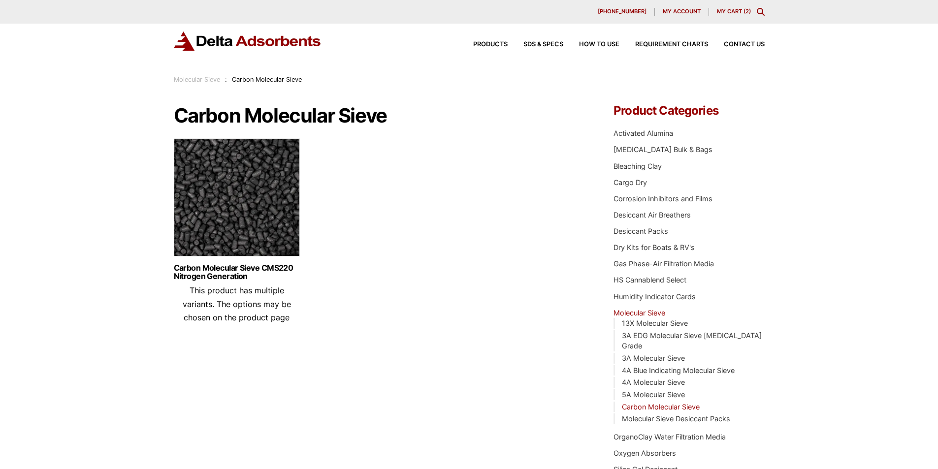
click at [270, 213] on img at bounding box center [237, 199] width 126 height 123
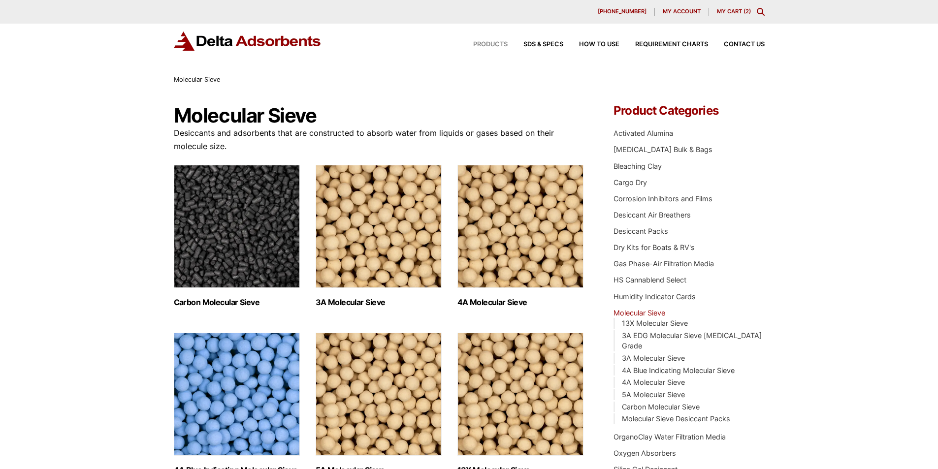
click at [488, 46] on span "Products" at bounding box center [490, 44] width 34 height 6
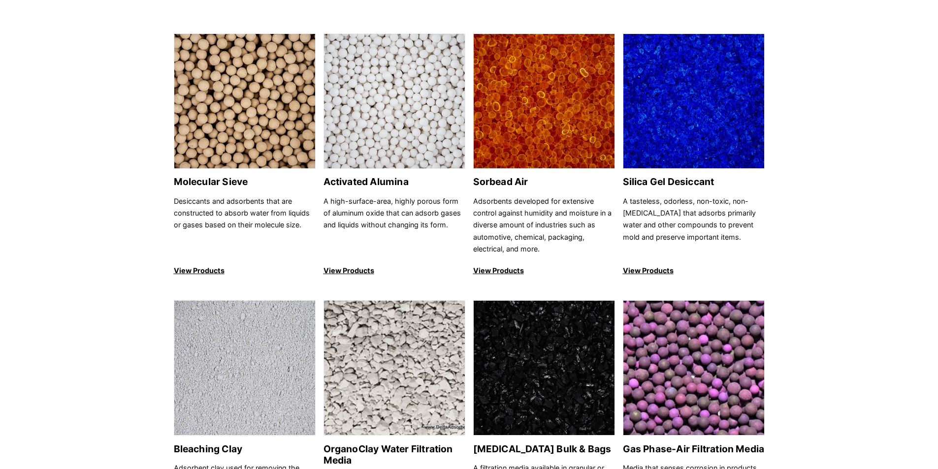
scroll to position [197, 0]
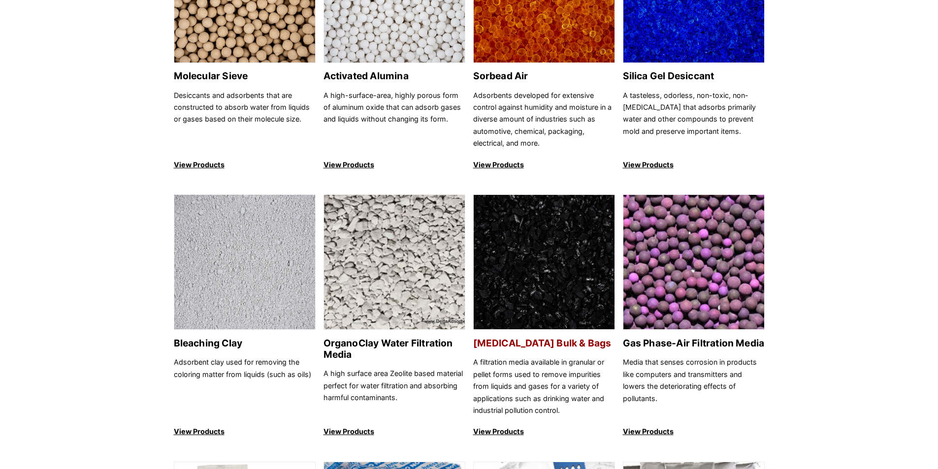
click at [565, 264] on img at bounding box center [544, 262] width 141 height 135
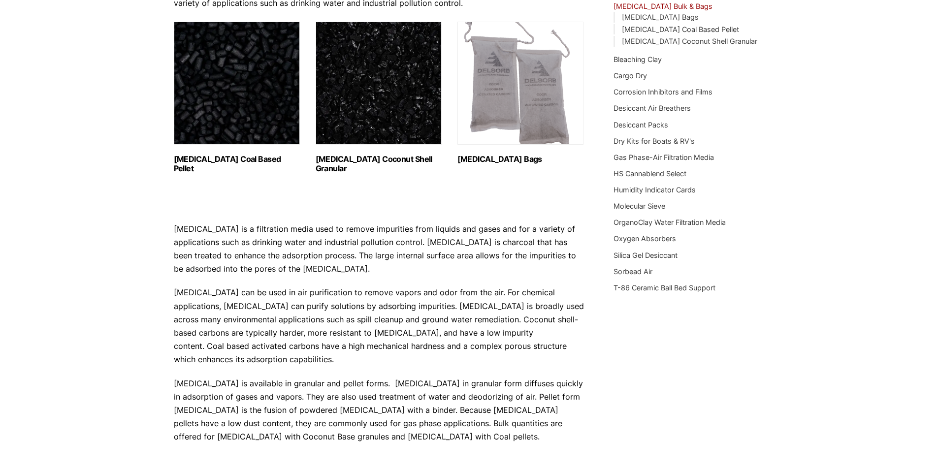
scroll to position [197, 0]
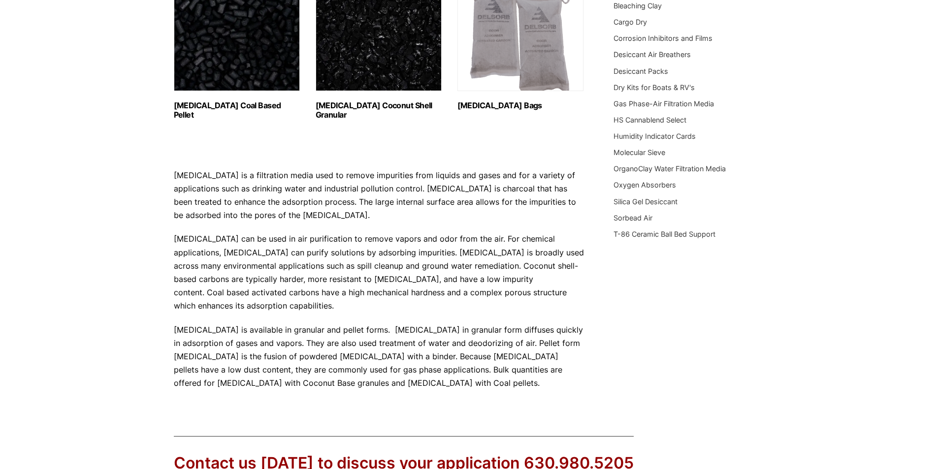
click at [232, 58] on img "Visit product category Activated Carbon Coal Based Pellet" at bounding box center [237, 29] width 126 height 123
click at [365, 65] on img "Visit product category Activated Carbon Coconut Shell Granular" at bounding box center [379, 29] width 126 height 123
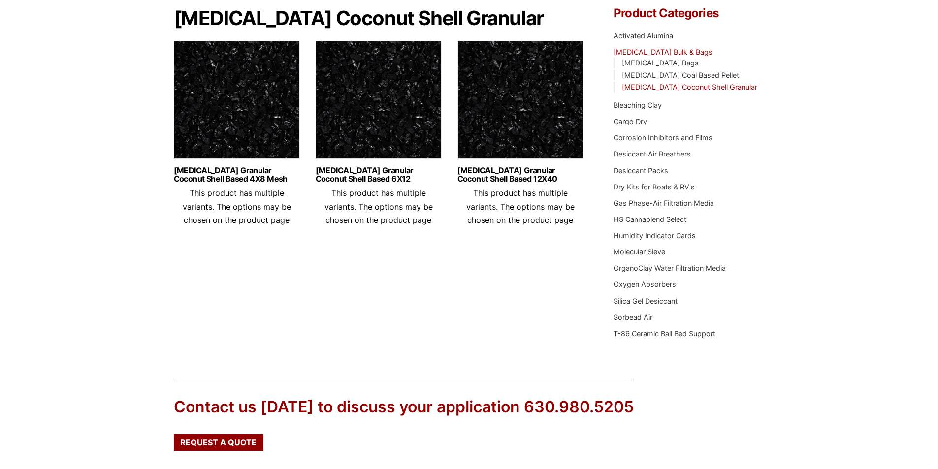
scroll to position [98, 0]
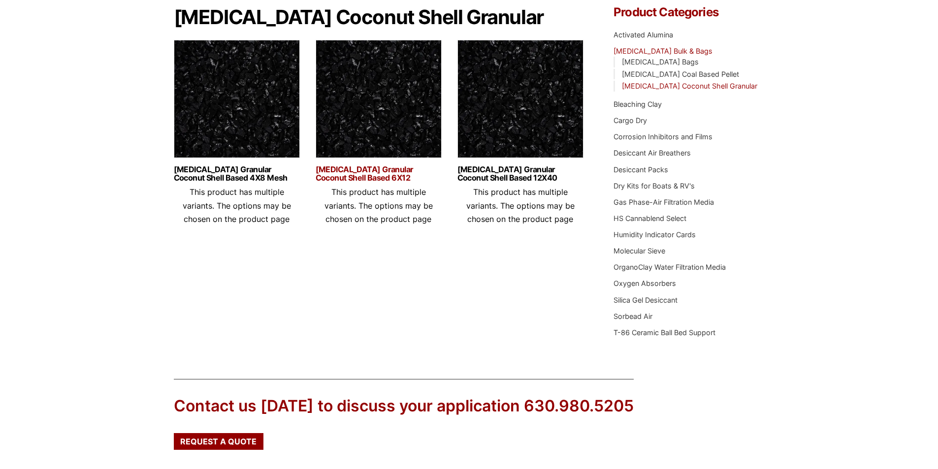
click at [392, 176] on link "[MEDICAL_DATA] Granular Coconut Shell Based 6X12" at bounding box center [379, 173] width 126 height 17
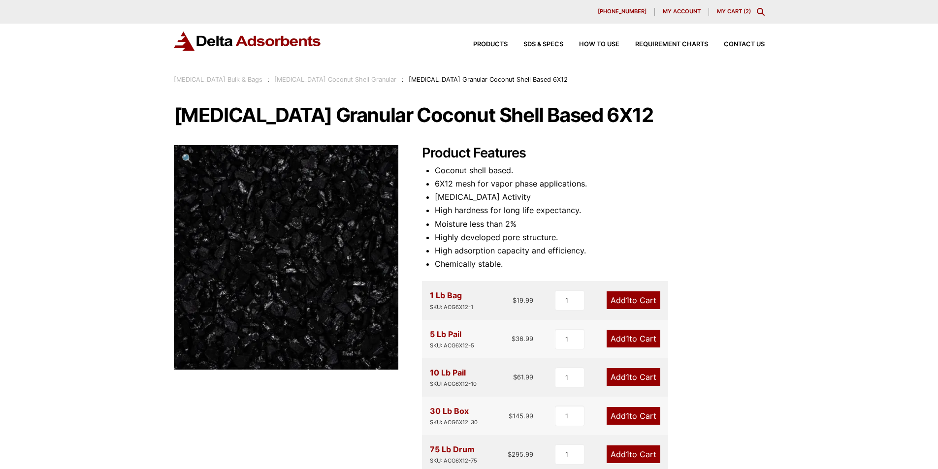
scroll to position [148, 0]
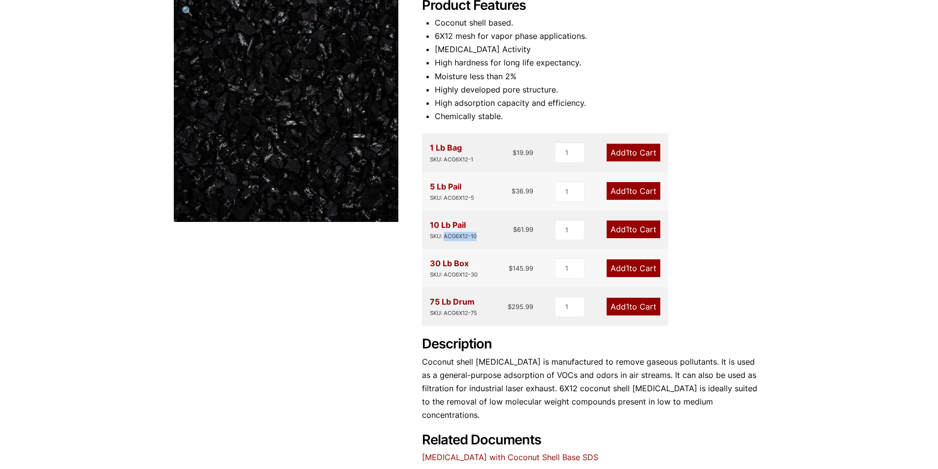
drag, startPoint x: 476, startPoint y: 235, endPoint x: 446, endPoint y: 236, distance: 30.6
click at [446, 236] on div "SKU: ACG6X12-10" at bounding box center [453, 236] width 47 height 9
copy div "ACG6X12-10"
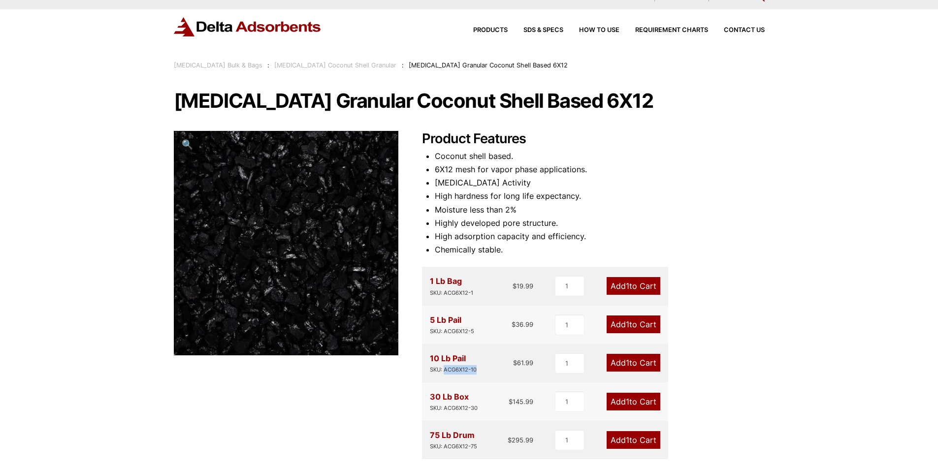
scroll to position [0, 0]
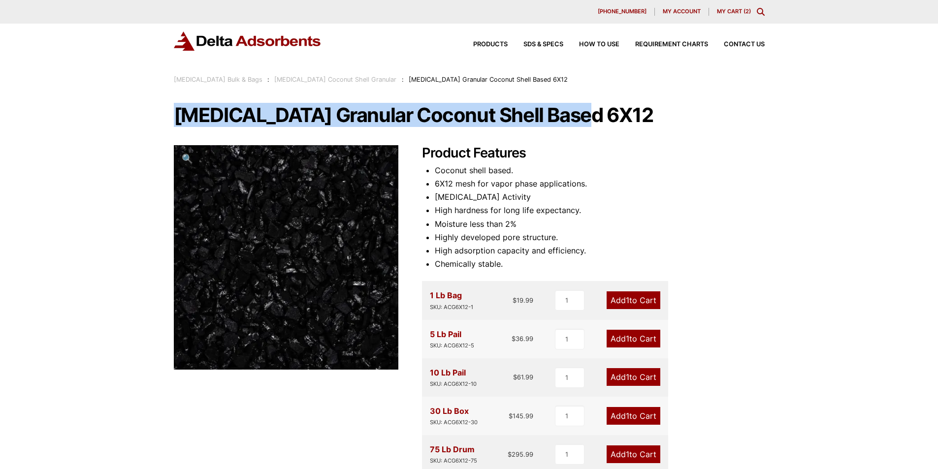
drag, startPoint x: 177, startPoint y: 114, endPoint x: 571, endPoint y: 116, distance: 394.0
click at [571, 115] on h1 "[MEDICAL_DATA] Granular Coconut Shell Based 6X12" at bounding box center [469, 115] width 591 height 21
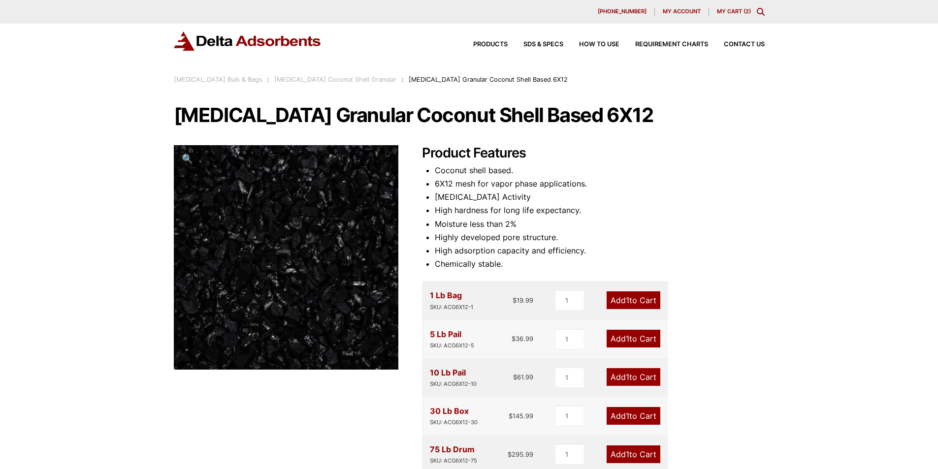
click at [649, 114] on h1 "[MEDICAL_DATA] Granular Coconut Shell Based 6X12" at bounding box center [469, 115] width 591 height 21
drag, startPoint x: 178, startPoint y: 113, endPoint x: 696, endPoint y: 117, distance: 517.6
click at [696, 117] on h1 "[MEDICAL_DATA] Granular Coconut Shell Based 6X12" at bounding box center [469, 115] width 591 height 21
copy h1 "Activated Carbon Granular Coconut Shell Based 6X12"
click at [536, 42] on span "SDS & SPECS" at bounding box center [544, 44] width 40 height 6
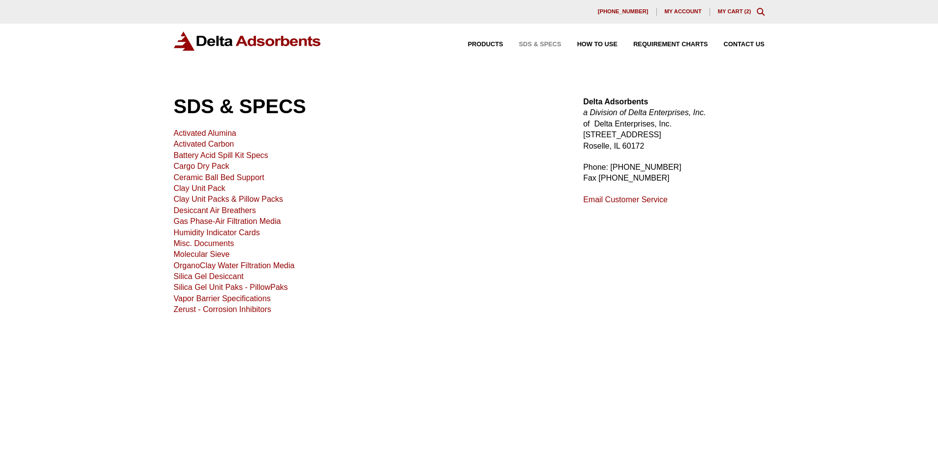
click at [190, 144] on link "Activated Carbon" at bounding box center [204, 144] width 61 height 8
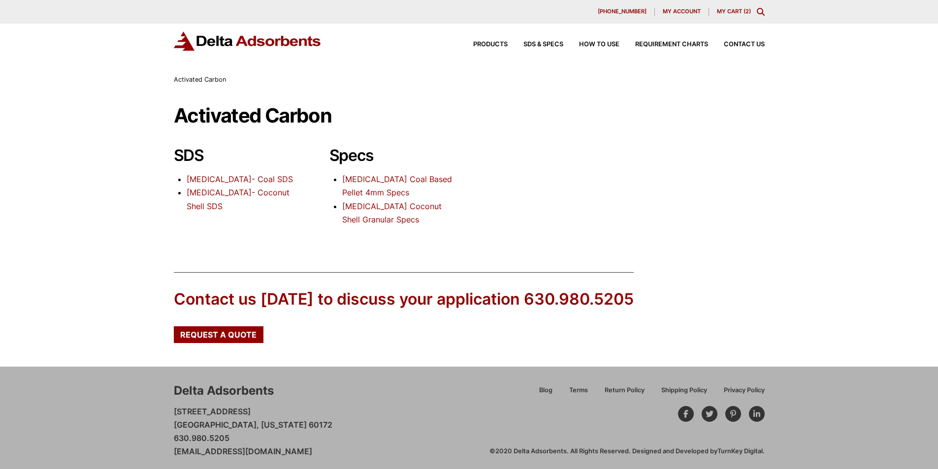
click at [231, 192] on link "[MEDICAL_DATA]- Coconut Shell SDS" at bounding box center [238, 199] width 103 height 23
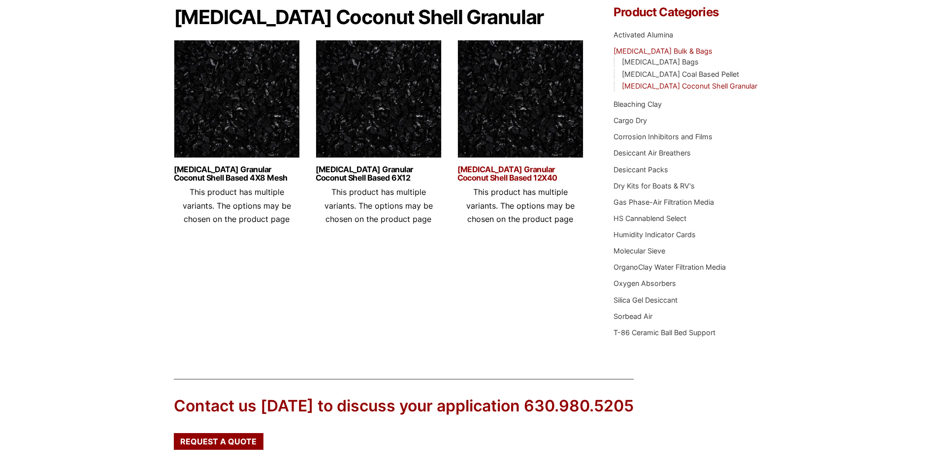
click at [517, 177] on link "[MEDICAL_DATA] Granular Coconut Shell Based 12X40" at bounding box center [521, 173] width 126 height 17
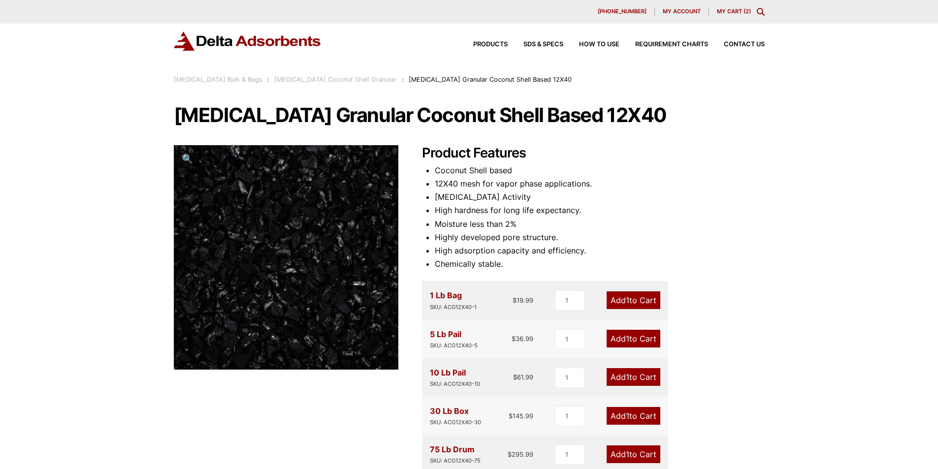
scroll to position [49, 0]
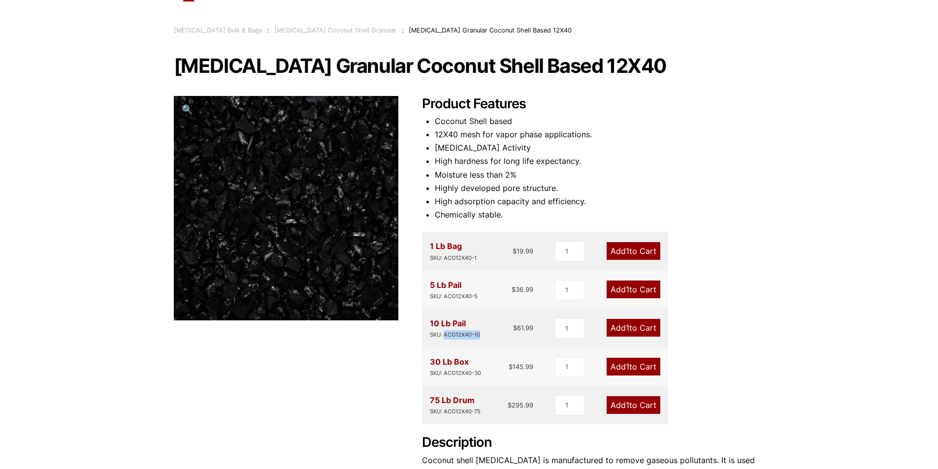
drag, startPoint x: 481, startPoint y: 333, endPoint x: 446, endPoint y: 336, distance: 35.6
click at [446, 336] on div "10 Lb Pail SKU: ACG12X40-10 $ 61.99" at bounding box center [482, 328] width 104 height 23
copy div "ACG12X40-10"
click at [759, 174] on li "Moisture less than 2%" at bounding box center [600, 174] width 330 height 13
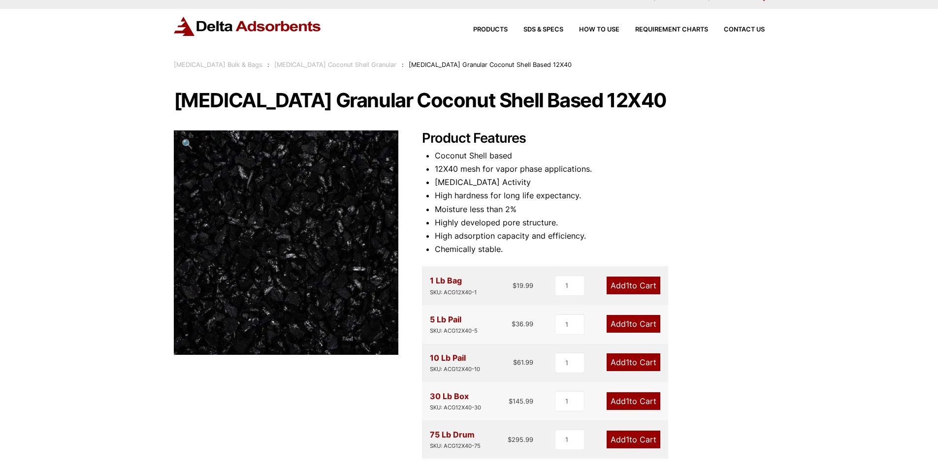
scroll to position [0, 0]
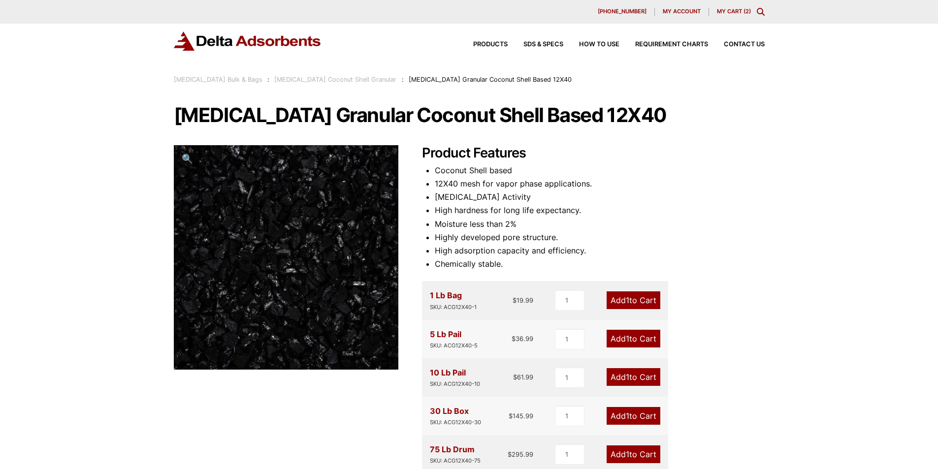
drag, startPoint x: 172, startPoint y: 118, endPoint x: 691, endPoint y: 105, distance: 518.7
click at [691, 105] on div "Our website has detected that you are using an outdated browser that will preve…" at bounding box center [469, 425] width 938 height 850
copy h1 "Activated Carbon Granular Coconut Shell Based 12X40"
click at [487, 374] on div "10 Lb Pail SKU: ACG12X40-10 $ 61.99" at bounding box center [482, 377] width 104 height 23
drag, startPoint x: 483, startPoint y: 385, endPoint x: 429, endPoint y: 382, distance: 53.8
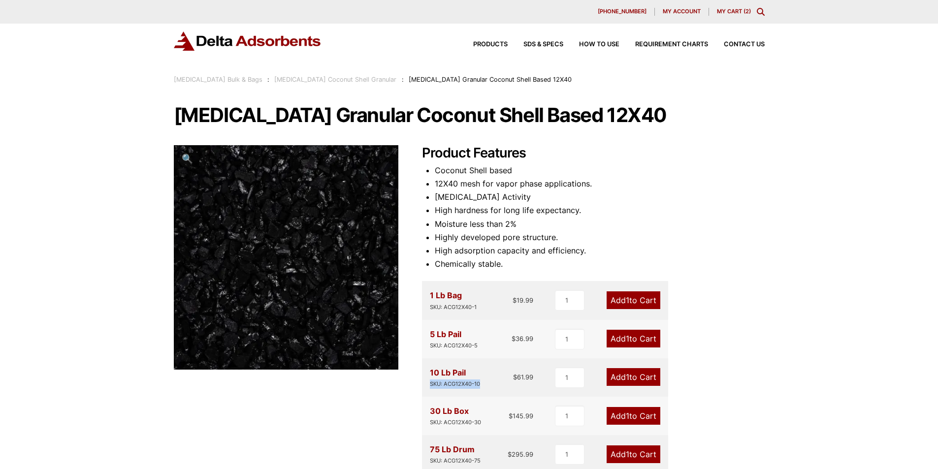
click at [430, 382] on div "10 Lb Pail SKU: ACG12X40-10 $ 61.99" at bounding box center [482, 377] width 104 height 23
copy div "SKU: ACG12X40-10"
click at [345, 79] on link "Activated Carbon Coconut Shell Granular" at bounding box center [335, 79] width 122 height 7
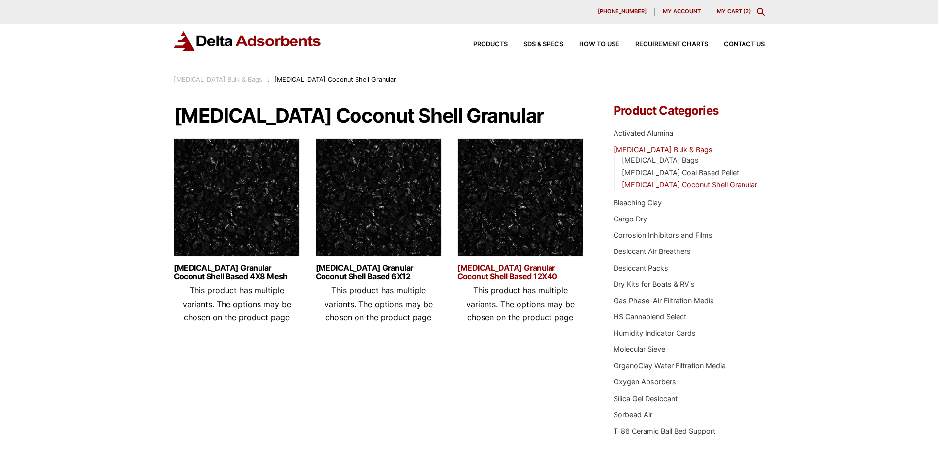
click at [513, 274] on link "[MEDICAL_DATA] Granular Coconut Shell Based 12X40" at bounding box center [521, 272] width 126 height 17
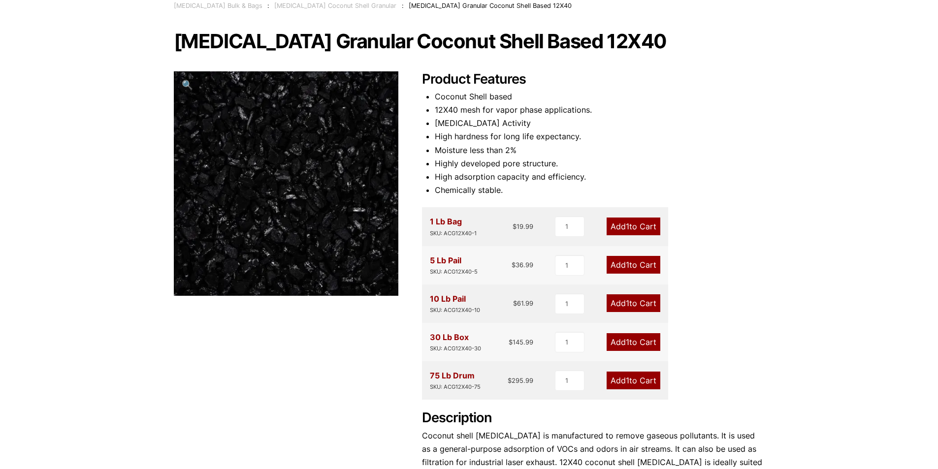
scroll to position [98, 0]
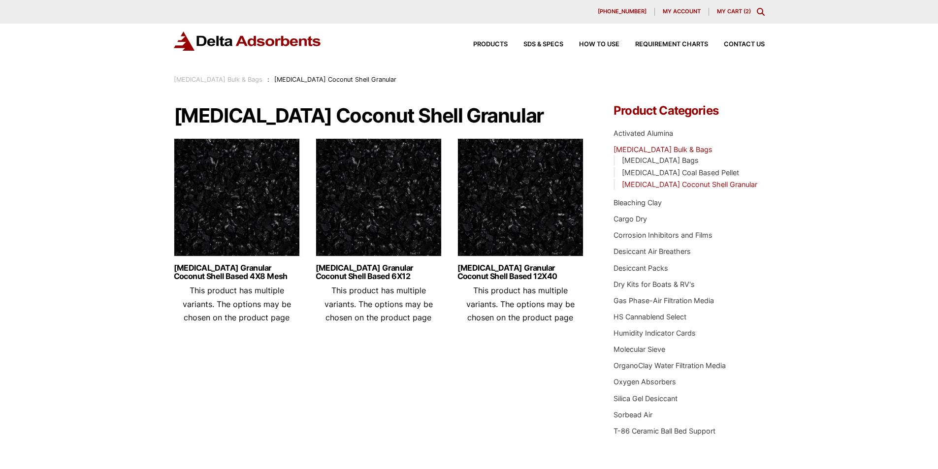
click at [410, 244] on img at bounding box center [379, 199] width 126 height 123
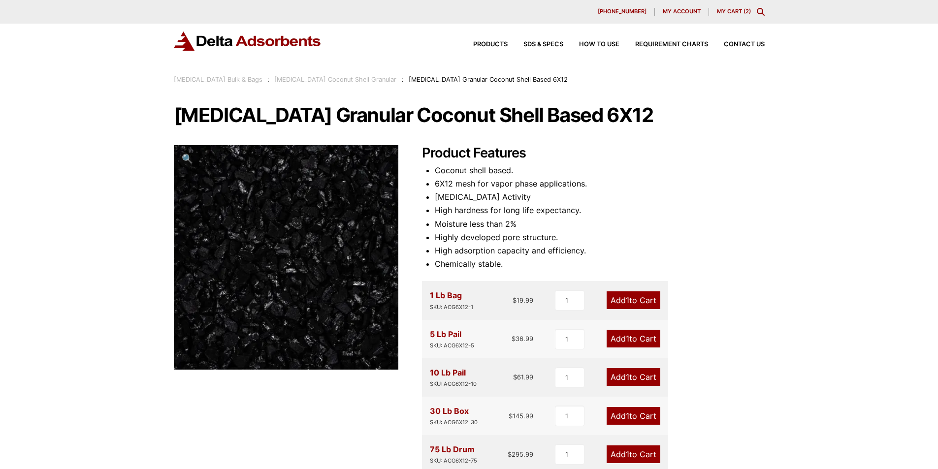
scroll to position [49, 0]
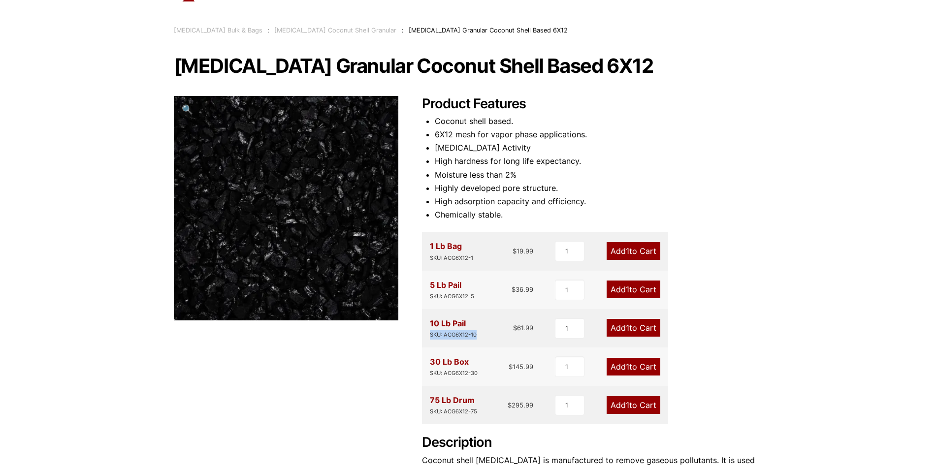
drag, startPoint x: 478, startPoint y: 333, endPoint x: 430, endPoint y: 338, distance: 48.5
click at [430, 338] on div "10 Lb Pail SKU: ACG6X12-10 $ 61.99" at bounding box center [482, 328] width 104 height 23
copy div "SKU: ACG6X12-10"
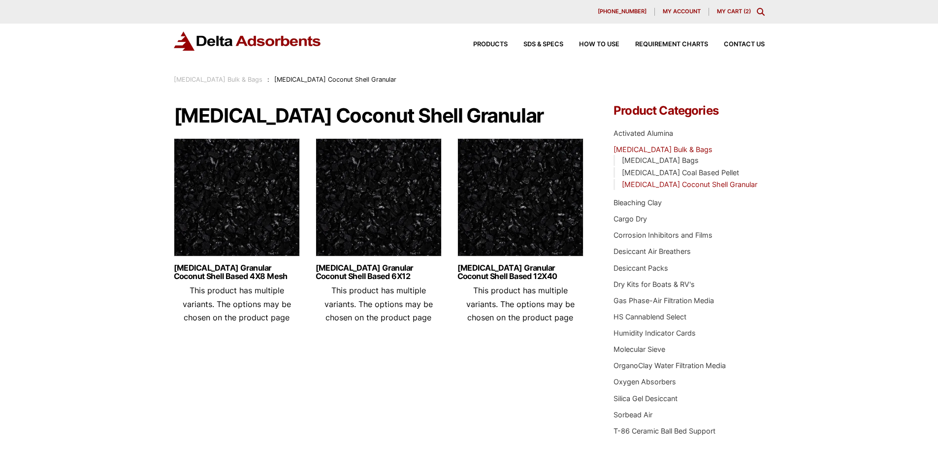
click at [254, 81] on link "[MEDICAL_DATA] Bulk & Bags" at bounding box center [218, 79] width 89 height 7
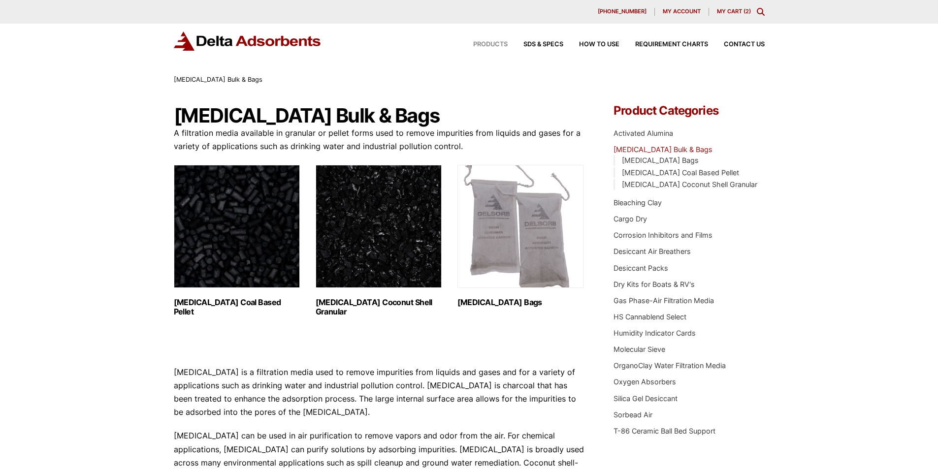
click at [497, 42] on span "Products" at bounding box center [490, 44] width 34 height 6
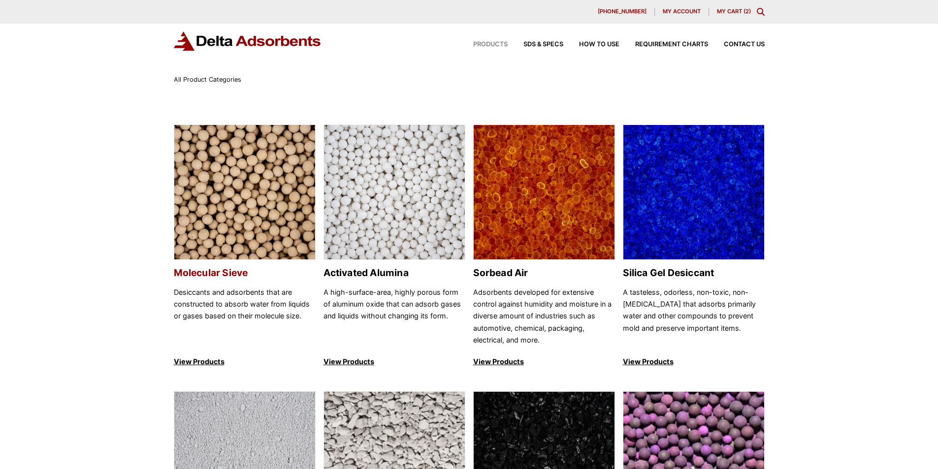
click at [265, 217] on img at bounding box center [244, 192] width 141 height 135
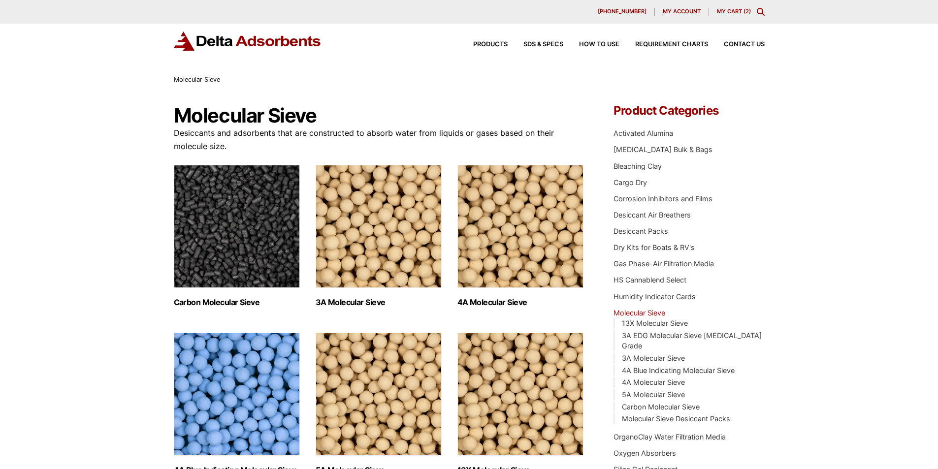
click at [408, 252] on img "Visit product category 3A Molecular Sieve" at bounding box center [379, 226] width 126 height 123
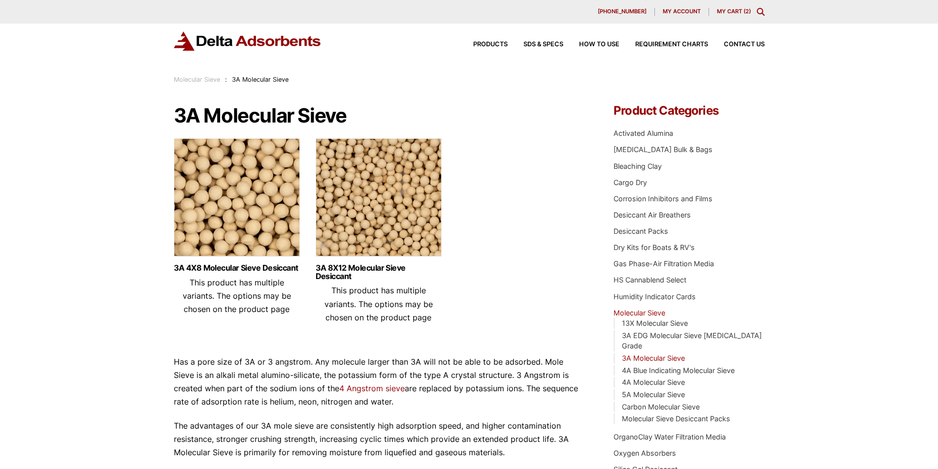
click at [399, 241] on img at bounding box center [379, 199] width 126 height 123
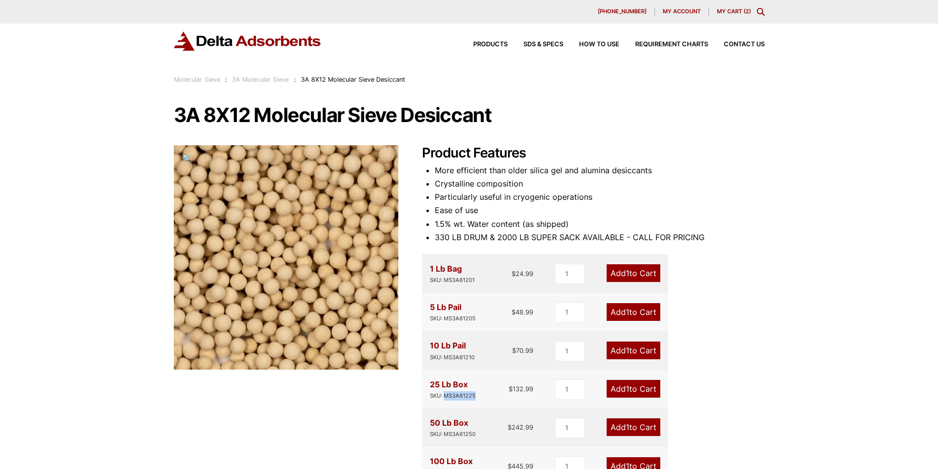
drag, startPoint x: 476, startPoint y: 395, endPoint x: 445, endPoint y: 395, distance: 31.5
click at [445, 395] on div "25 Lb Box SKU: MS3A81225 $ 132.99" at bounding box center [482, 389] width 104 height 23
copy div "MS3A81225"
drag, startPoint x: 466, startPoint y: 344, endPoint x: 431, endPoint y: 344, distance: 34.5
click at [431, 344] on div "10 Lb Pail SKU: MS3A81210" at bounding box center [452, 350] width 45 height 23
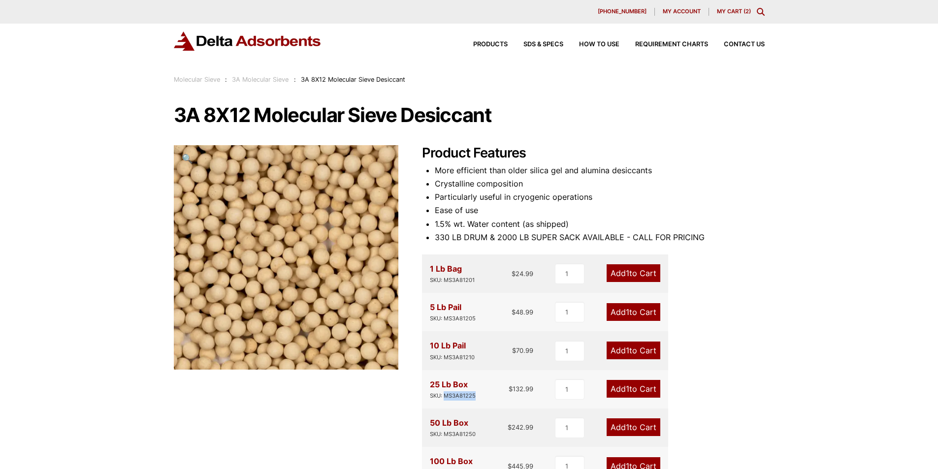
copy div "10 Lb Pail"
click at [744, 8] on link "My Cart ( 2 )" at bounding box center [734, 11] width 34 height 7
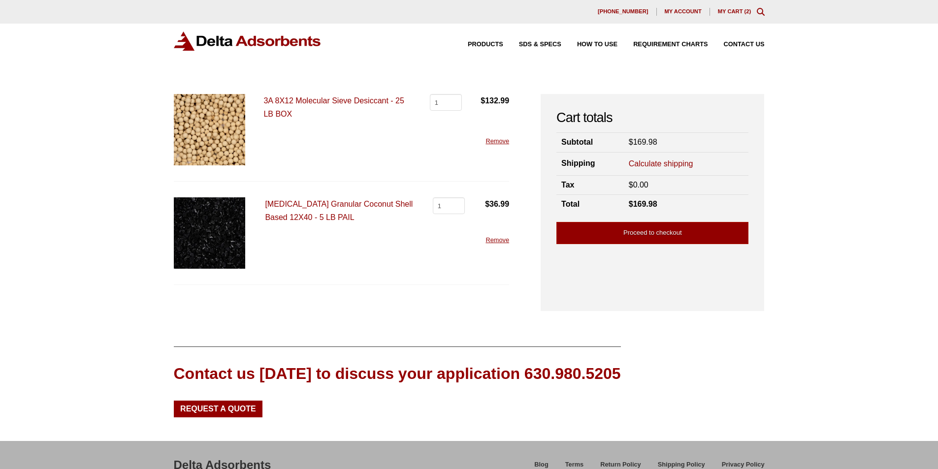
click at [674, 161] on link "Calculate shipping" at bounding box center [661, 164] width 65 height 11
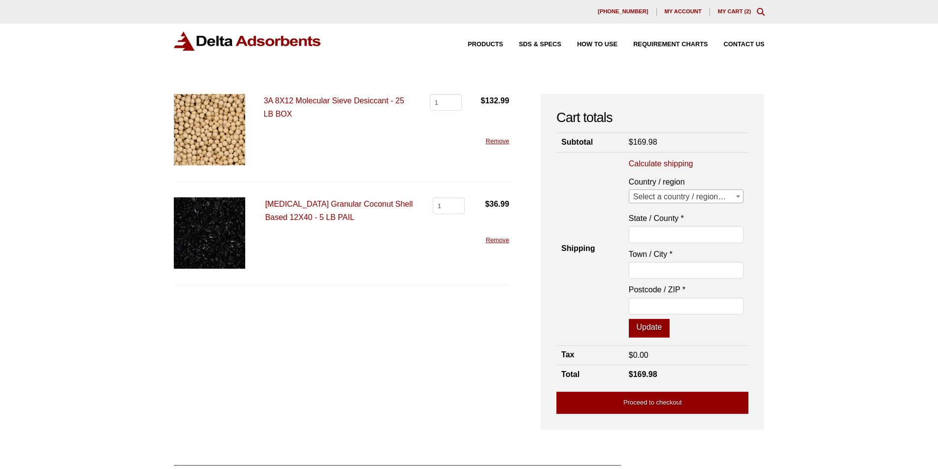
click at [679, 196] on span "Select a country / region…" at bounding box center [686, 197] width 114 height 14
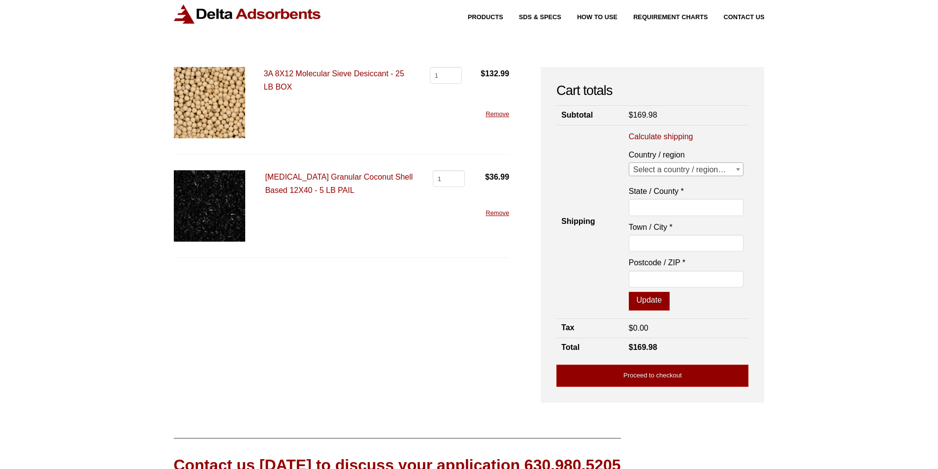
scroll to position [98, 0]
